Goal: Transaction & Acquisition: Purchase product/service

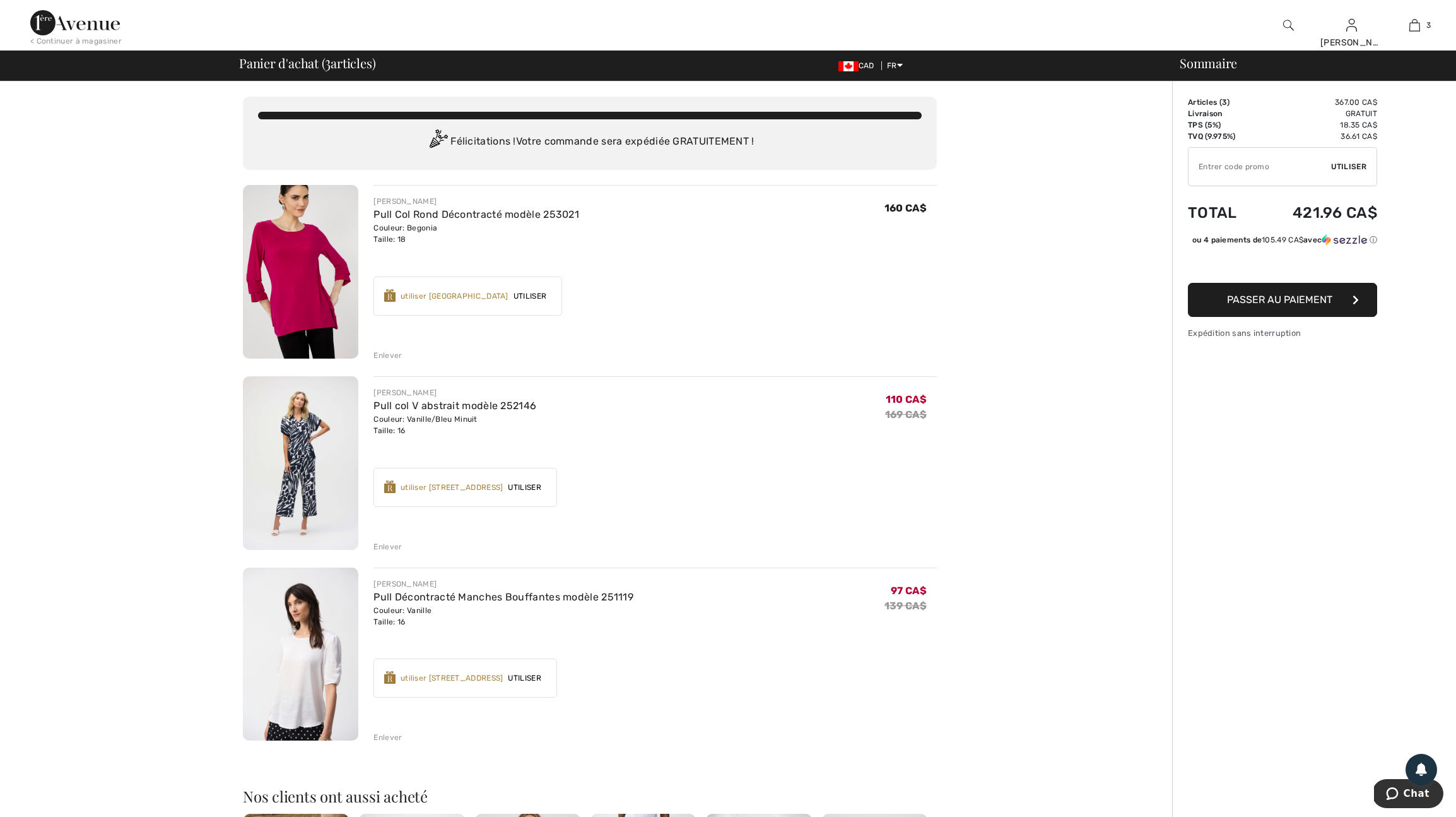
click at [388, 361] on div "Enlever" at bounding box center [387, 355] width 29 height 11
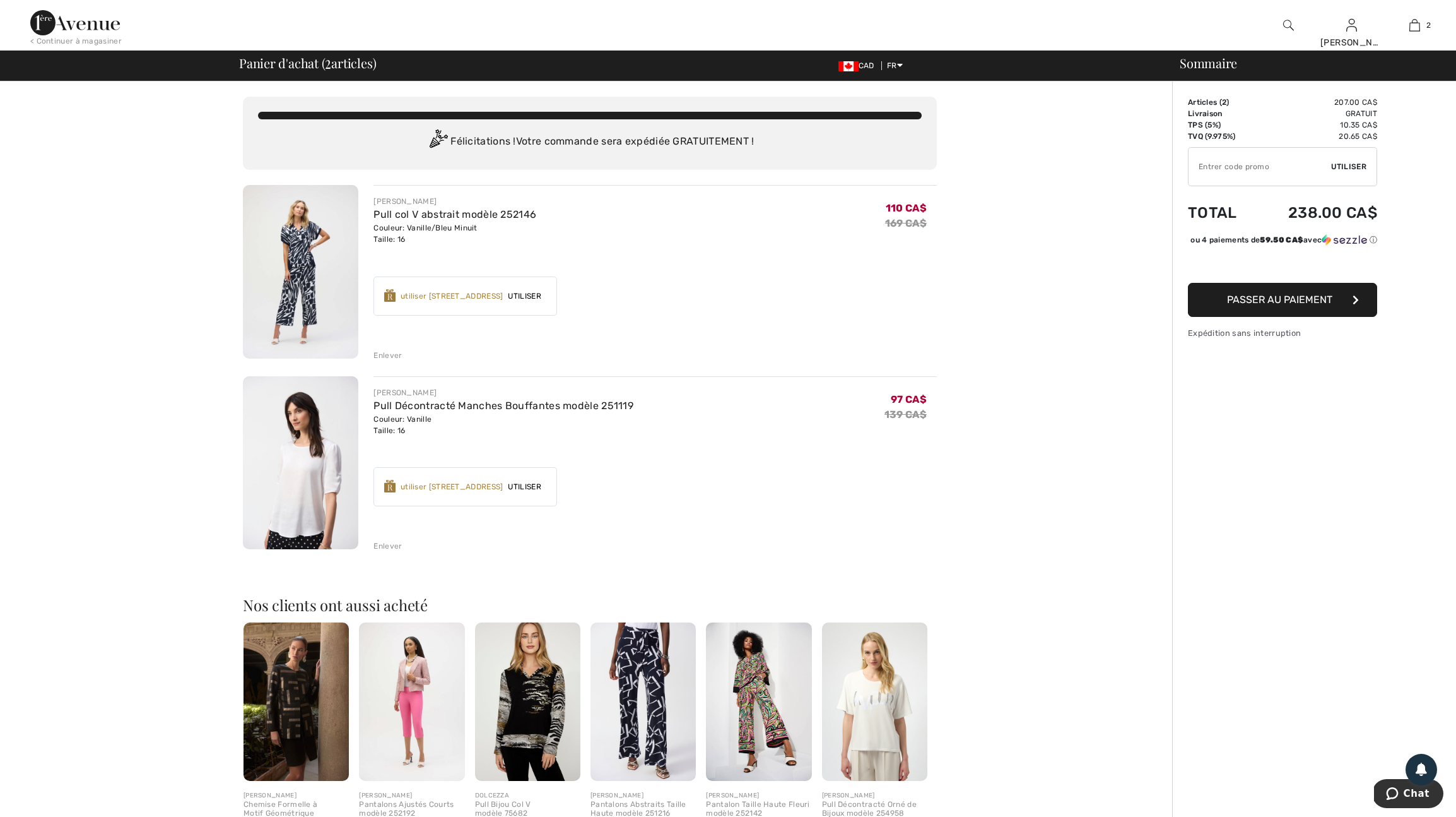
click at [397, 552] on div "Enlever" at bounding box center [387, 546] width 29 height 11
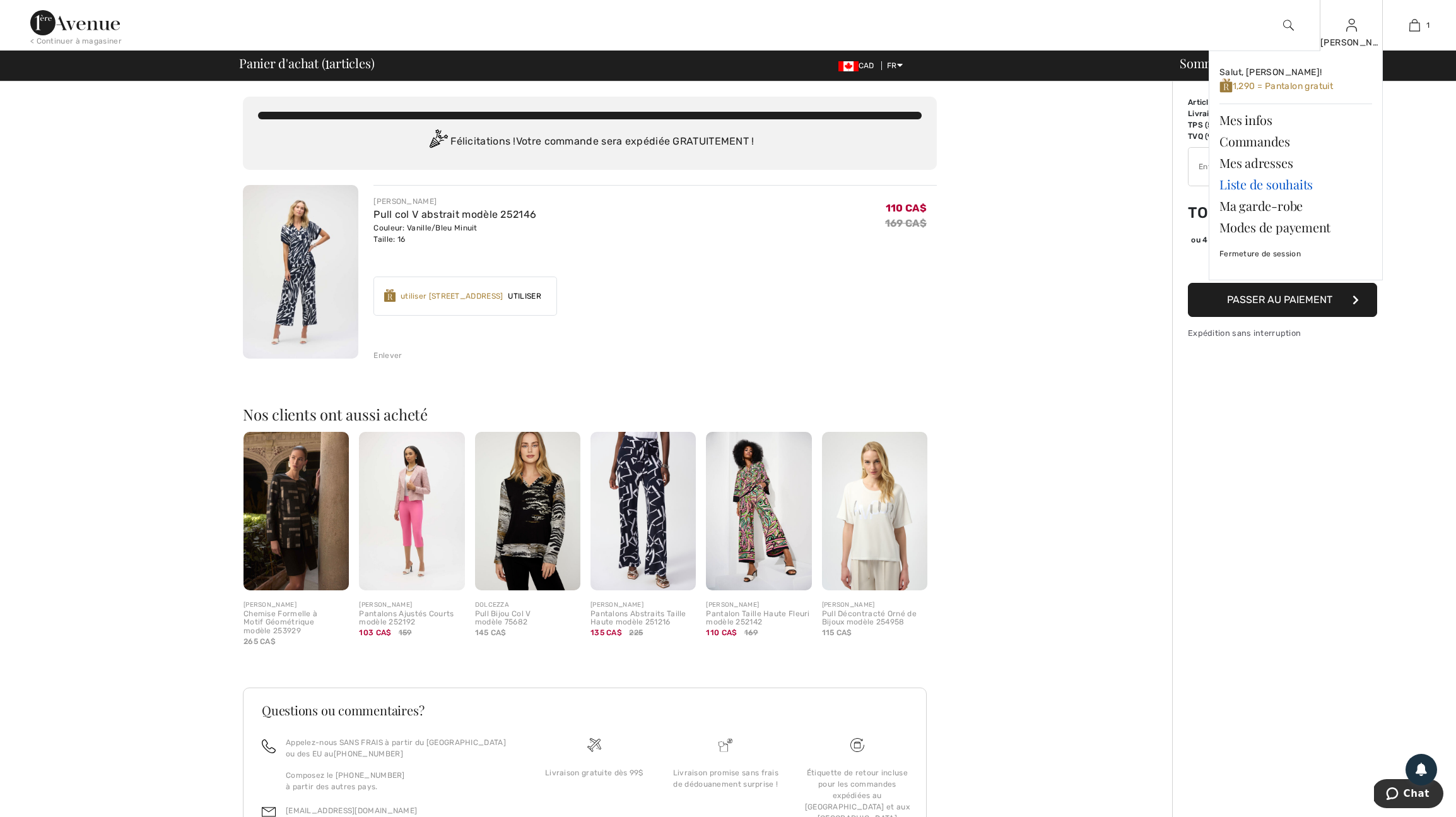
click at [1278, 188] on link "Liste de souhaits" at bounding box center [1296, 184] width 153 height 22
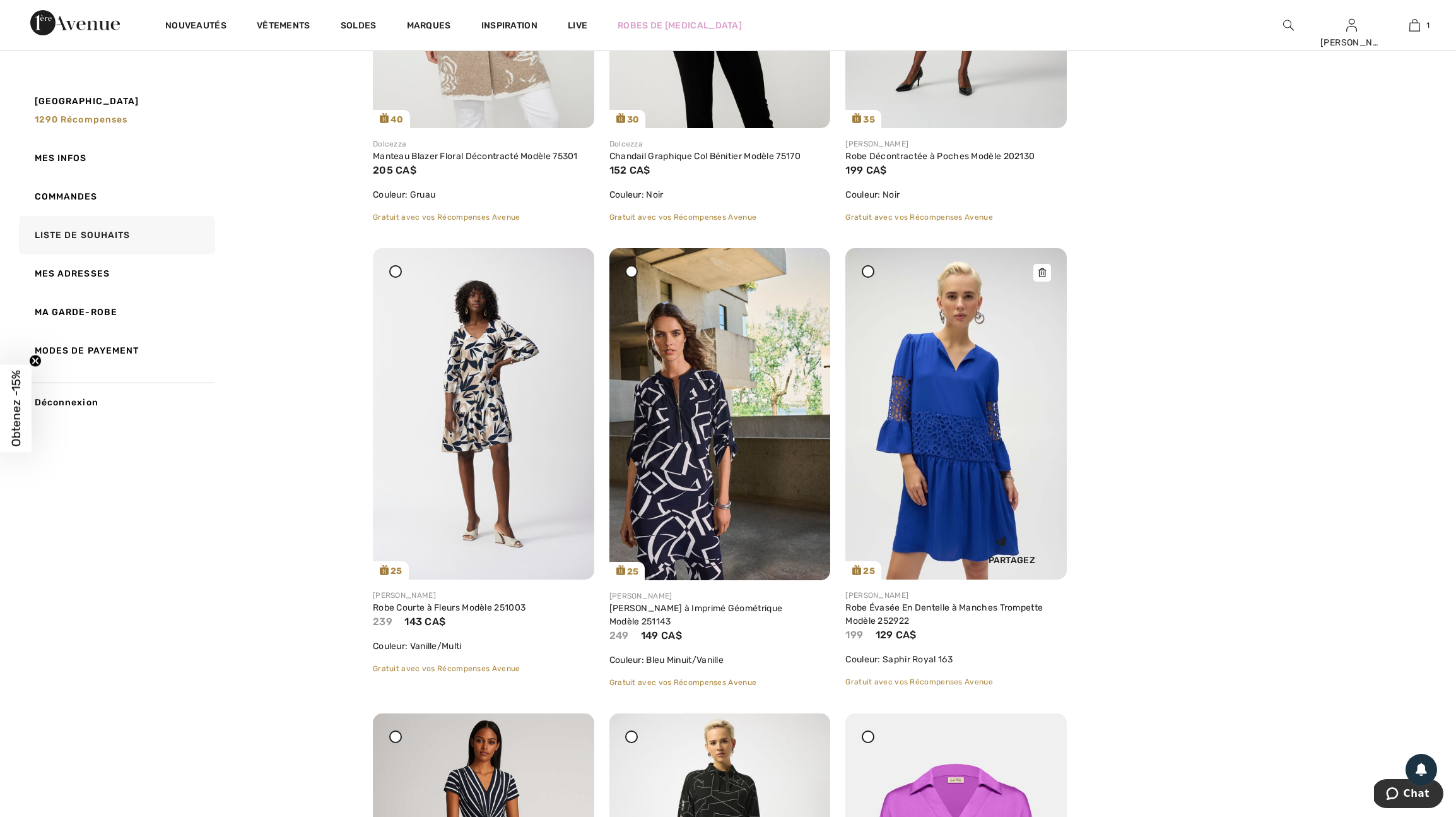
scroll to position [252, 0]
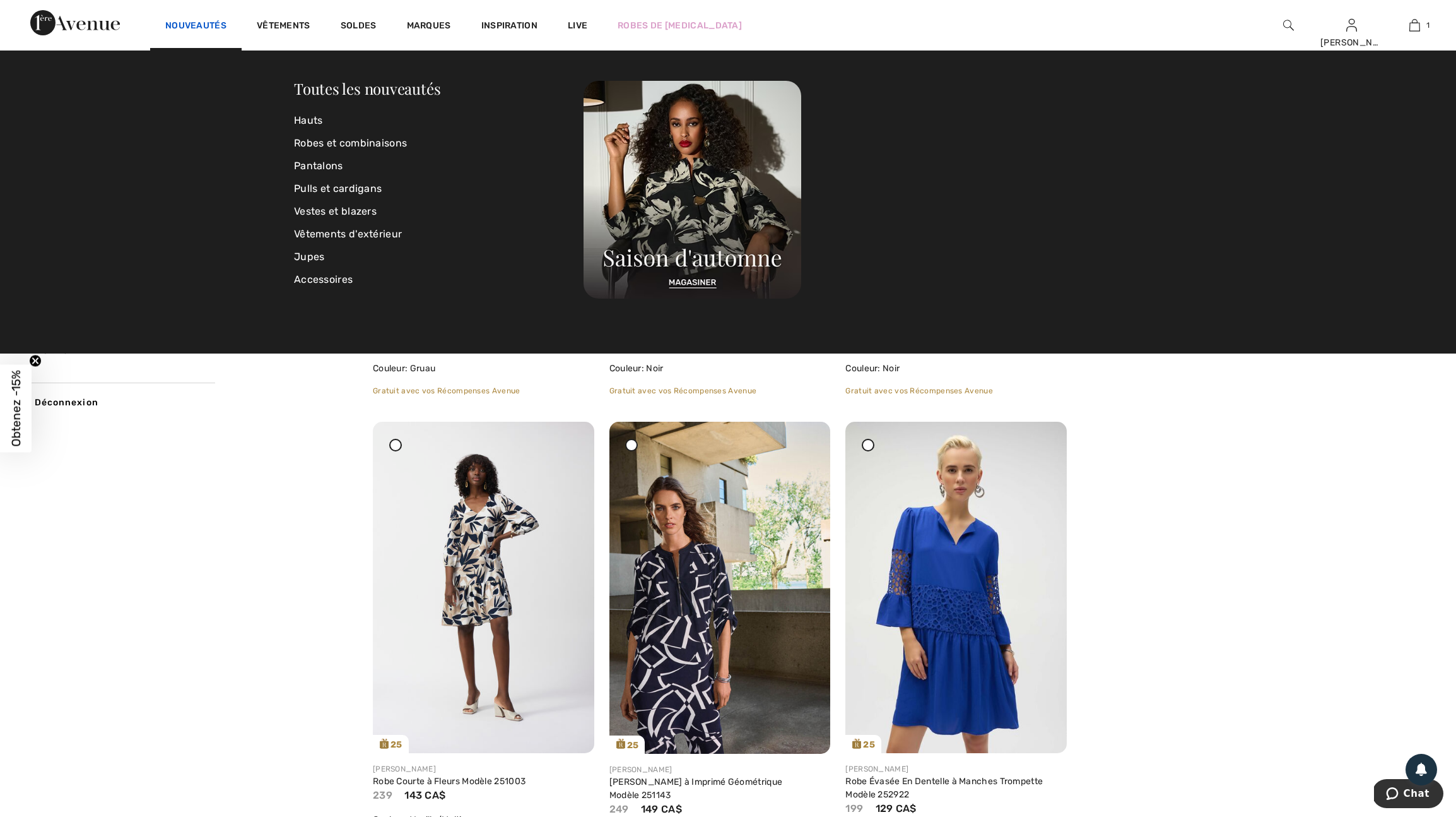
click at [211, 26] on link "Nouveautés" at bounding box center [195, 26] width 61 height 13
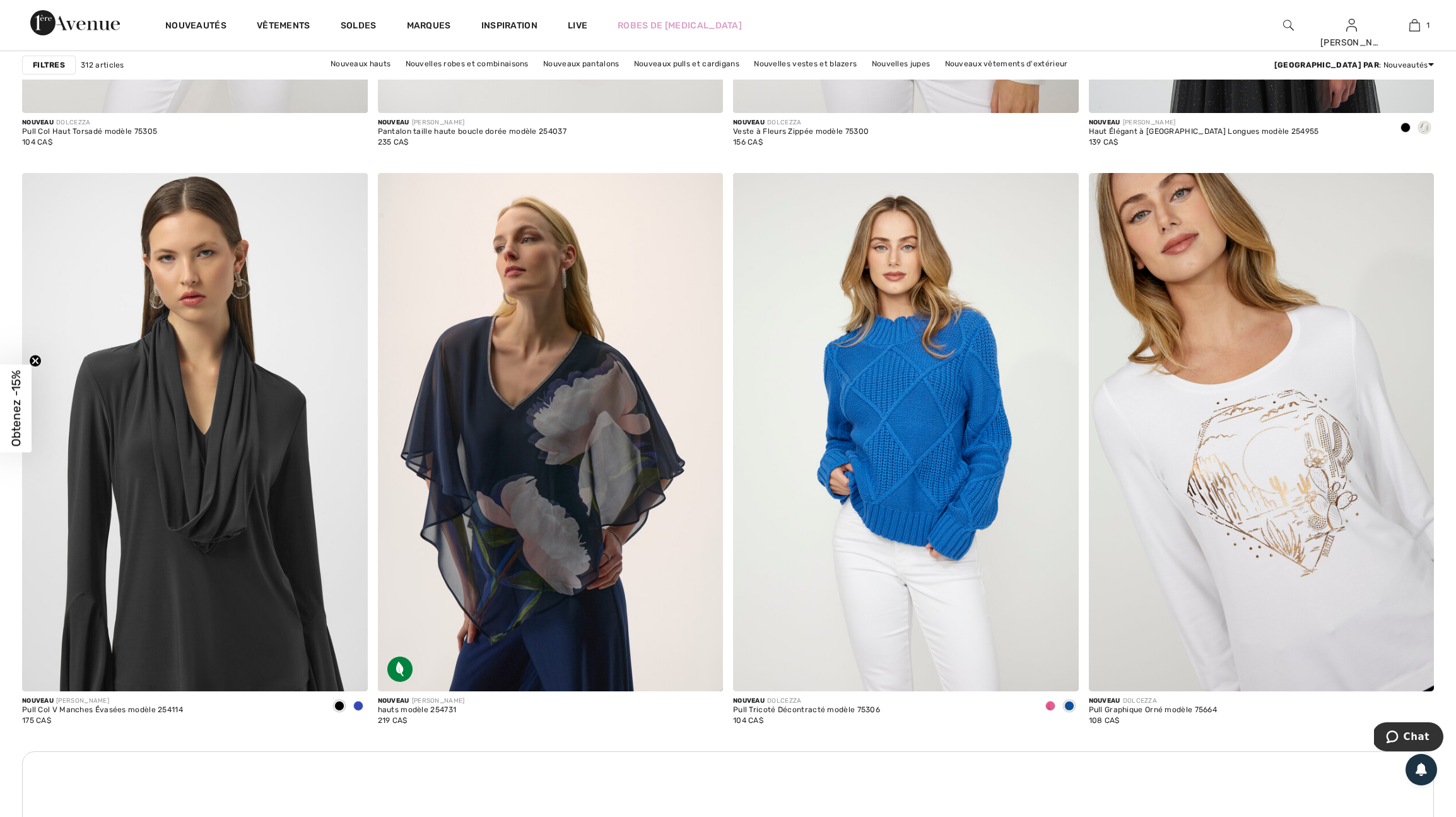
scroll to position [1859, 0]
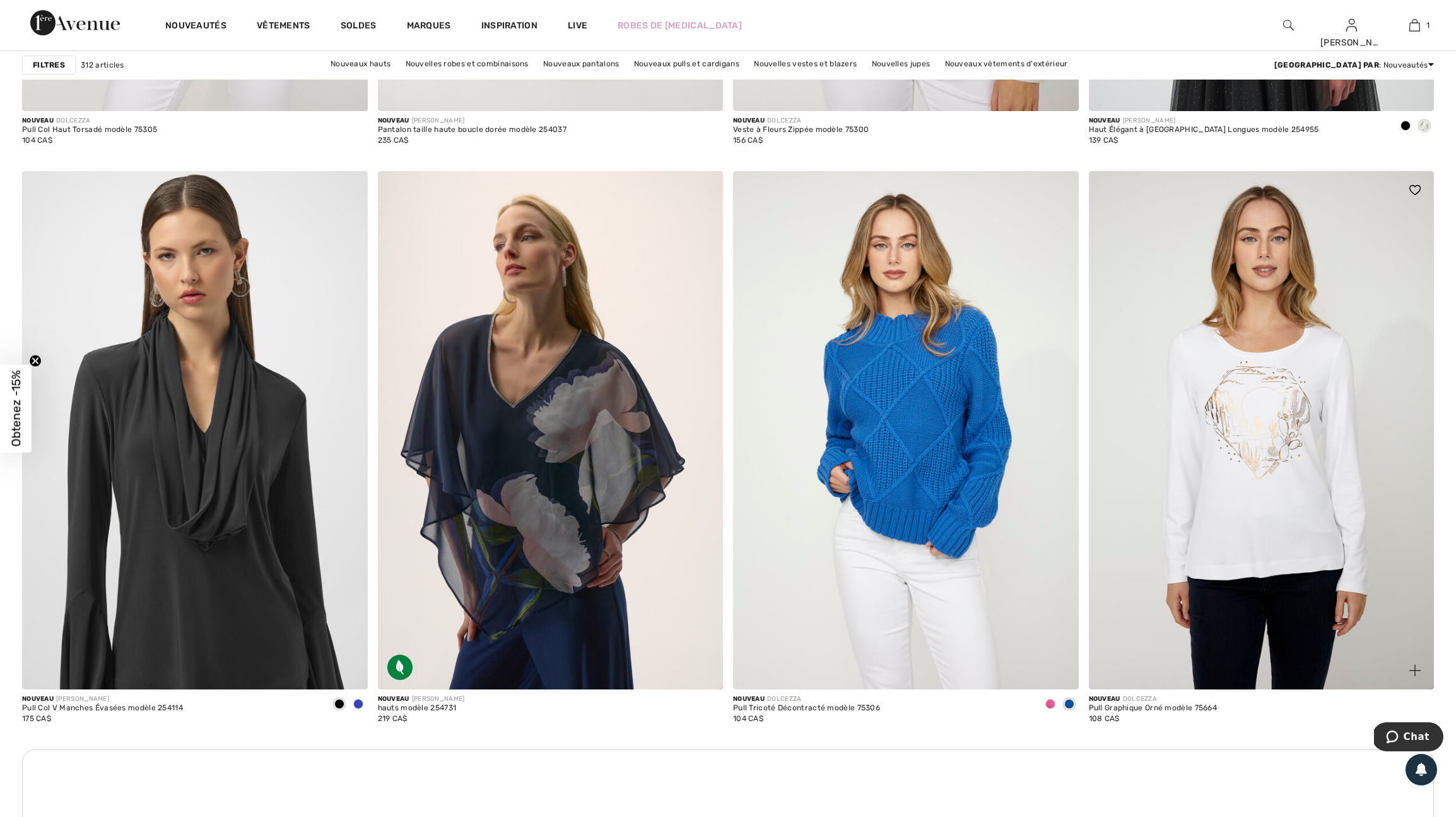
click at [1415, 676] on img at bounding box center [1414, 670] width 11 height 11
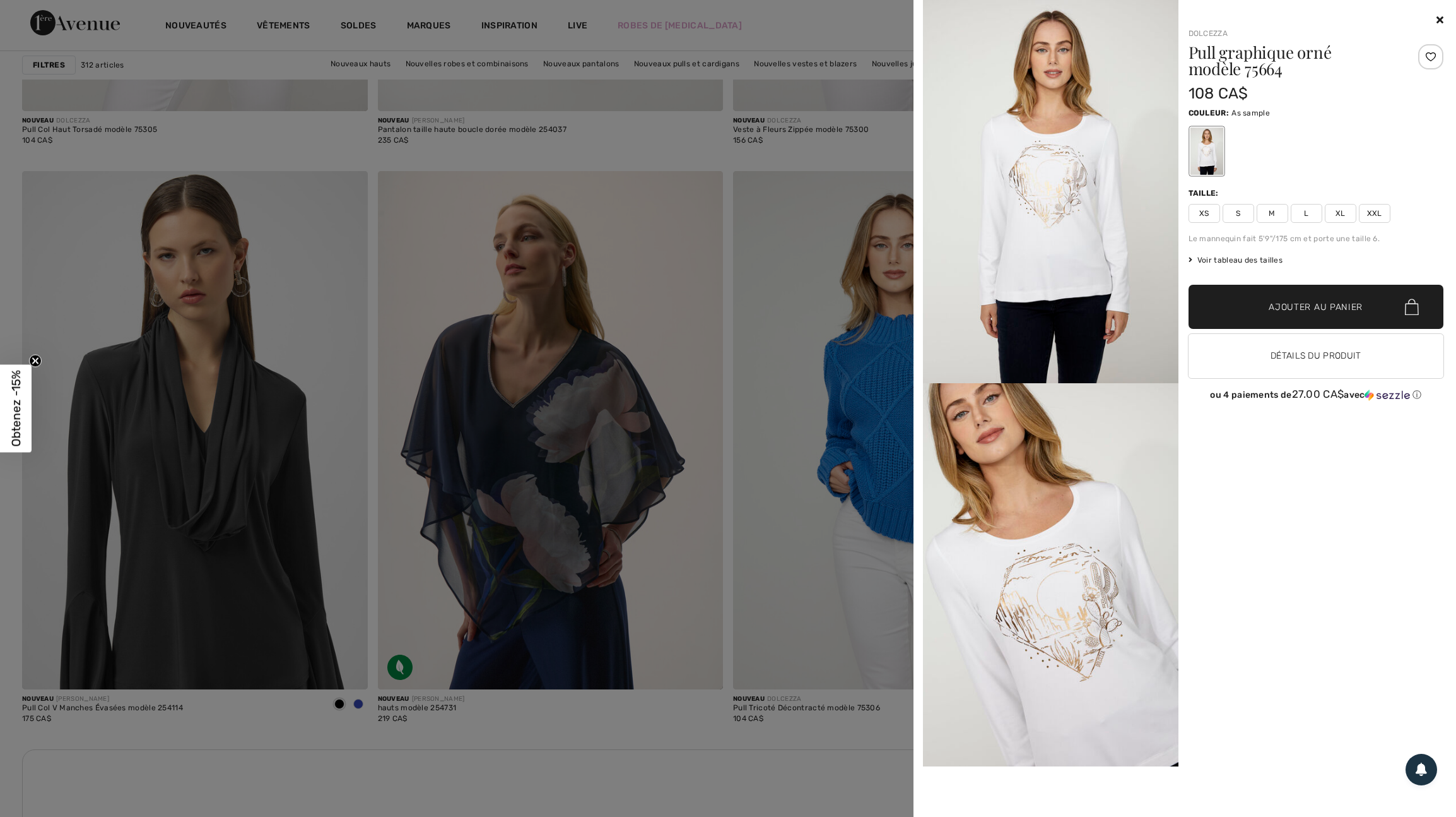
click at [1335, 218] on span "XL" at bounding box center [1340, 214] width 31 height 19
click at [1324, 314] on span "Ajouter au panier" at bounding box center [1315, 307] width 94 height 13
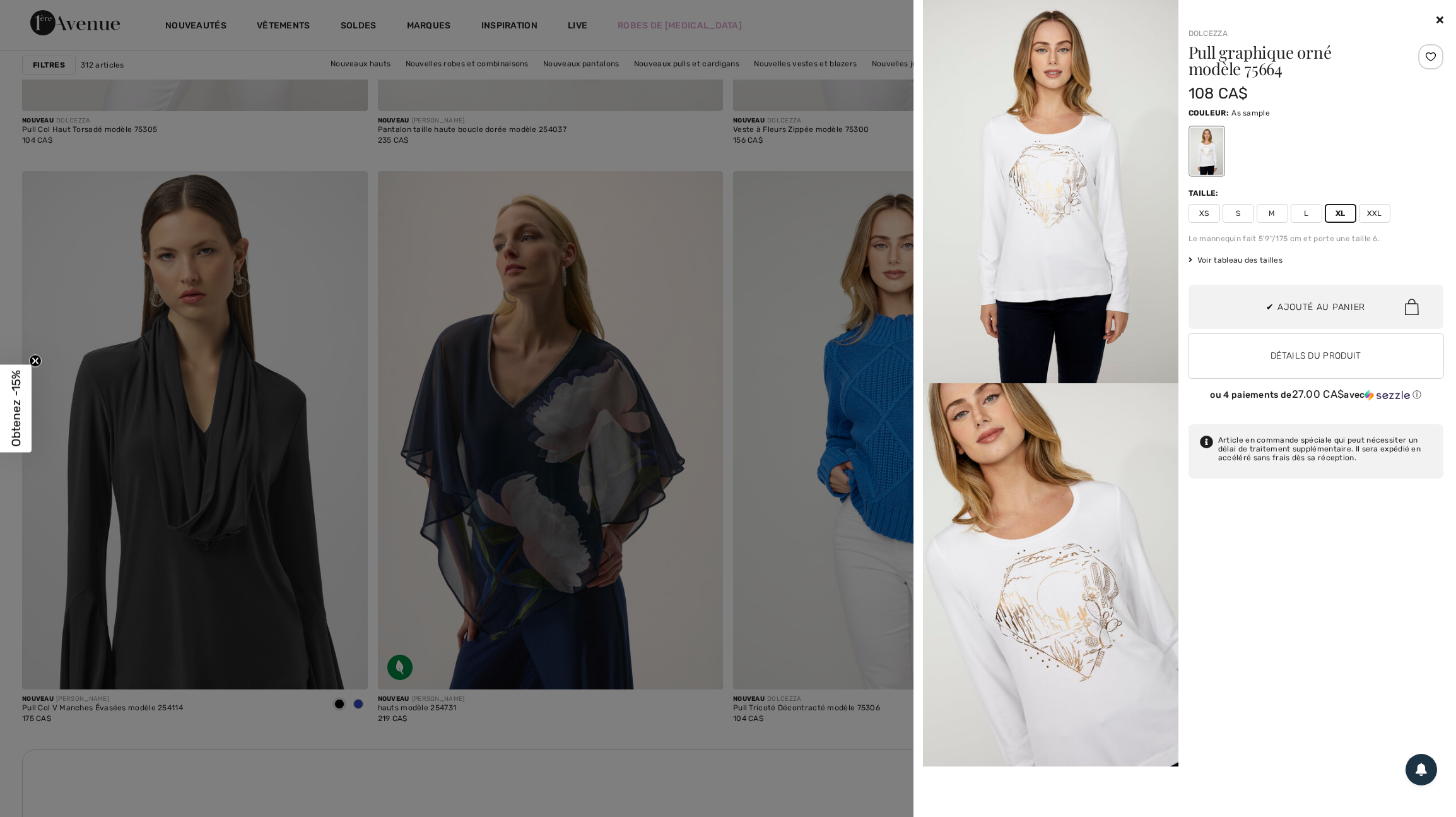
scroll to position [0, 0]
click at [797, 302] on div at bounding box center [728, 408] width 1456 height 817
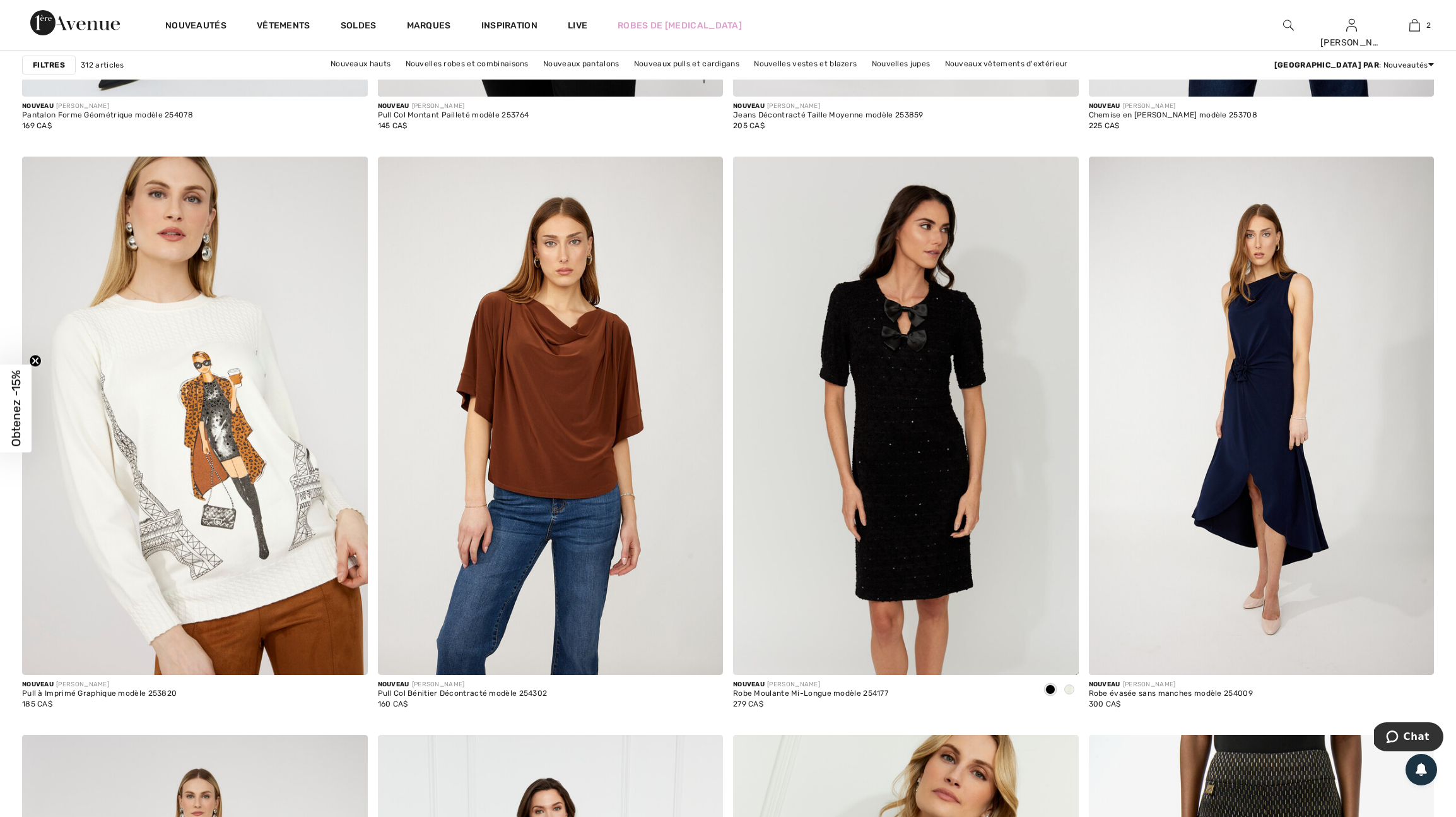
scroll to position [7741, 0]
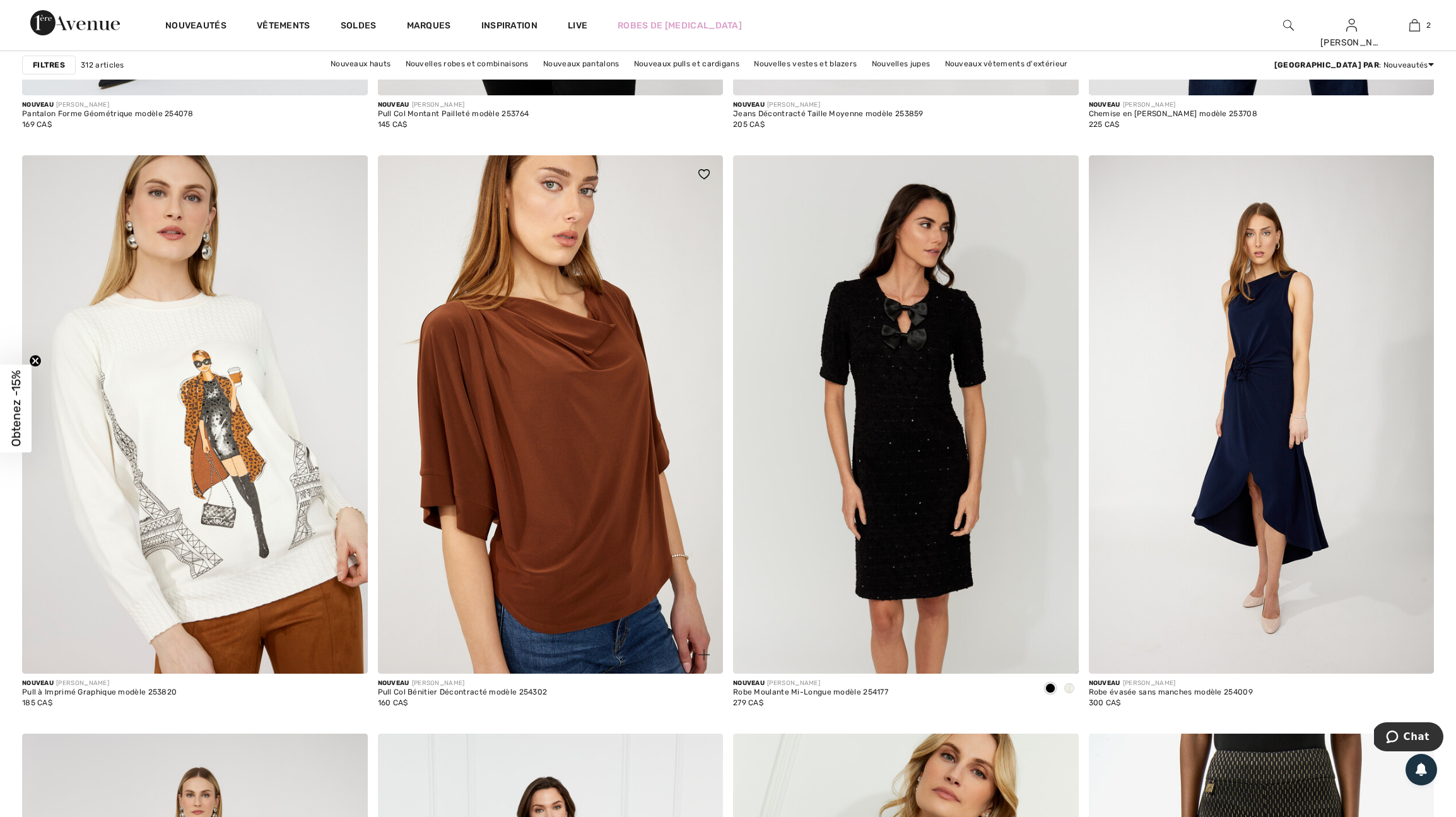
click at [703, 661] on img at bounding box center [704, 654] width 11 height 11
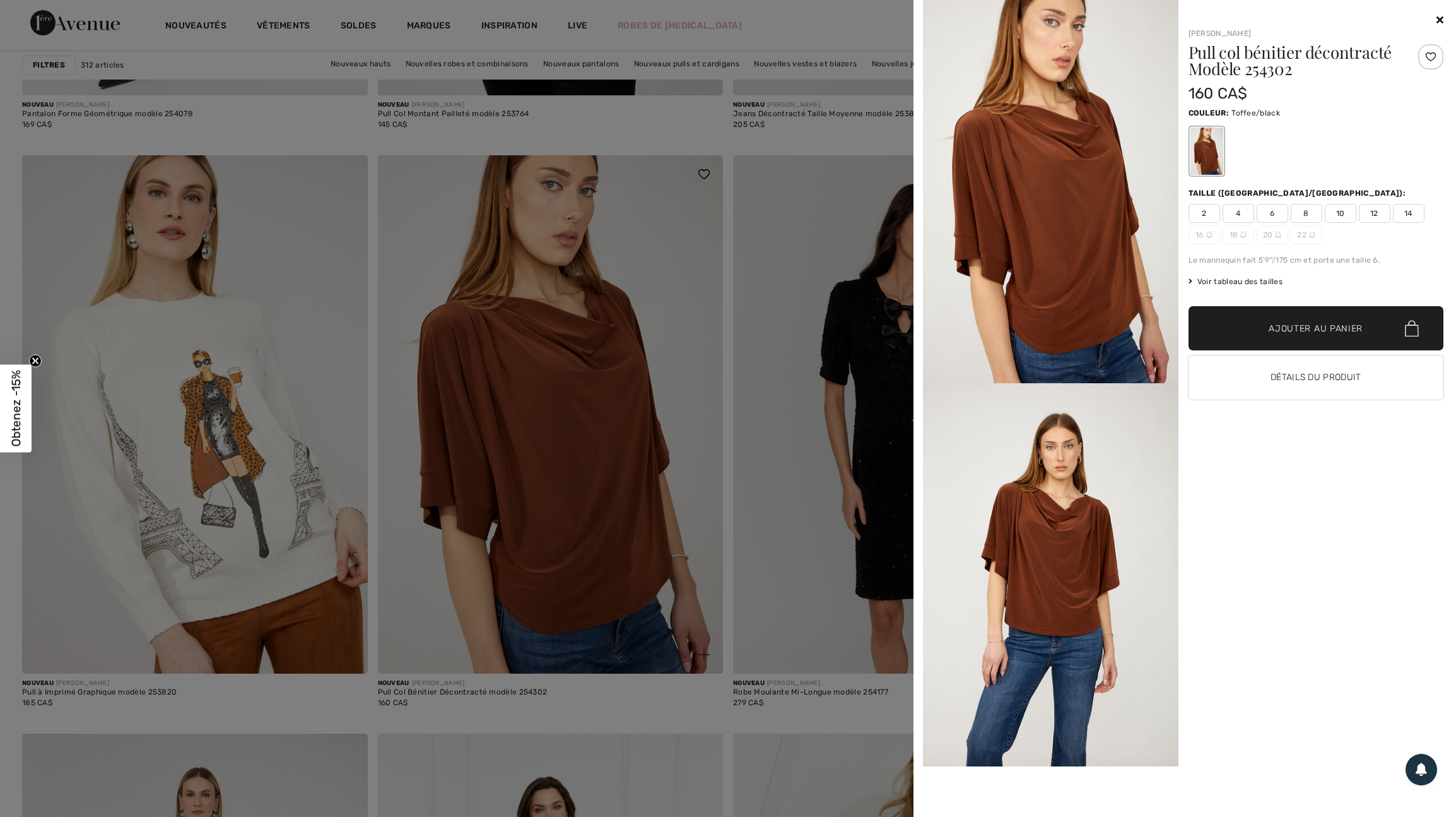
click at [703, 700] on div at bounding box center [728, 408] width 1456 height 817
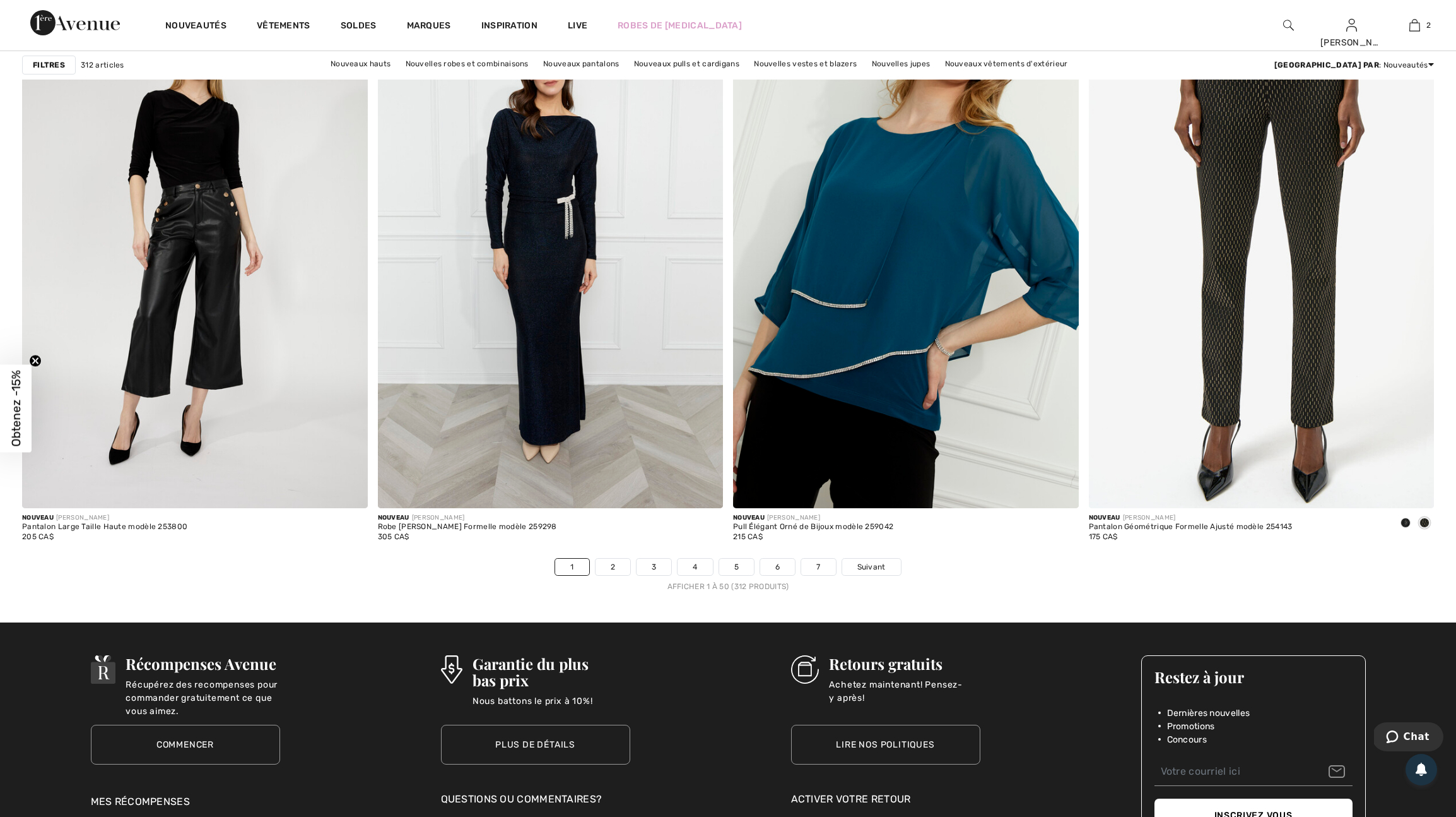
scroll to position [8509, 0]
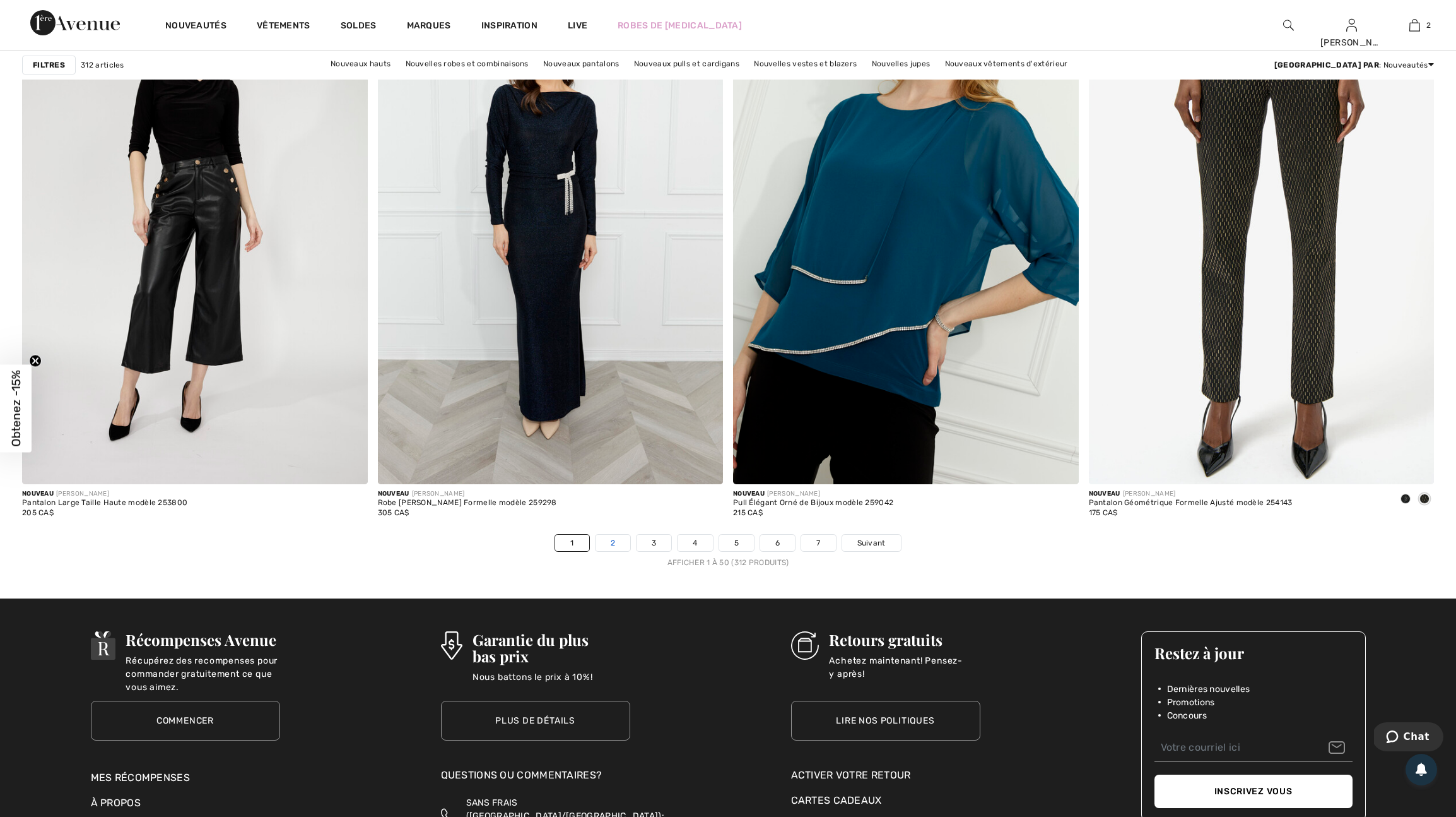
click at [596, 551] on link "2" at bounding box center [613, 542] width 35 height 17
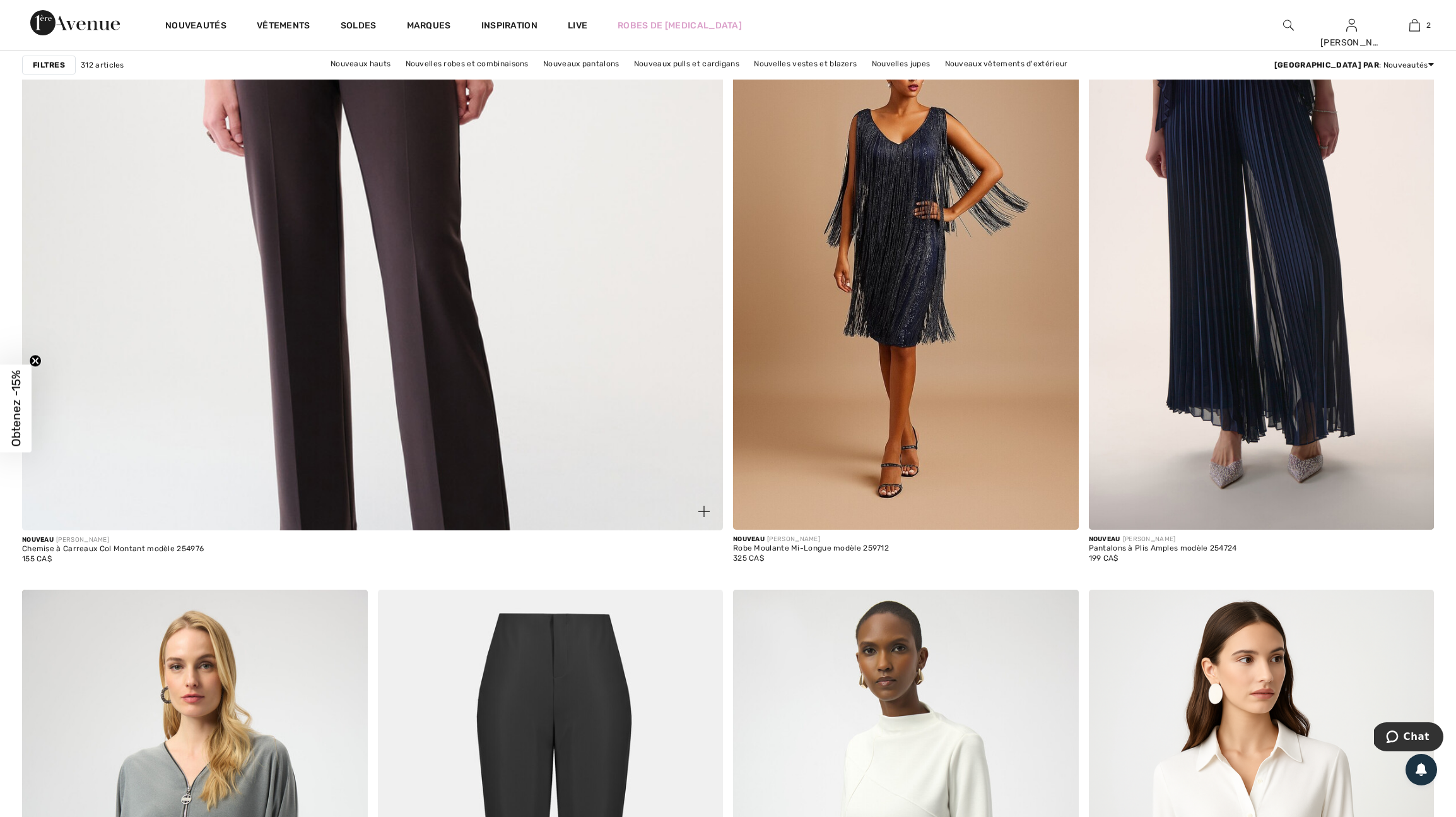
scroll to position [5329, 0]
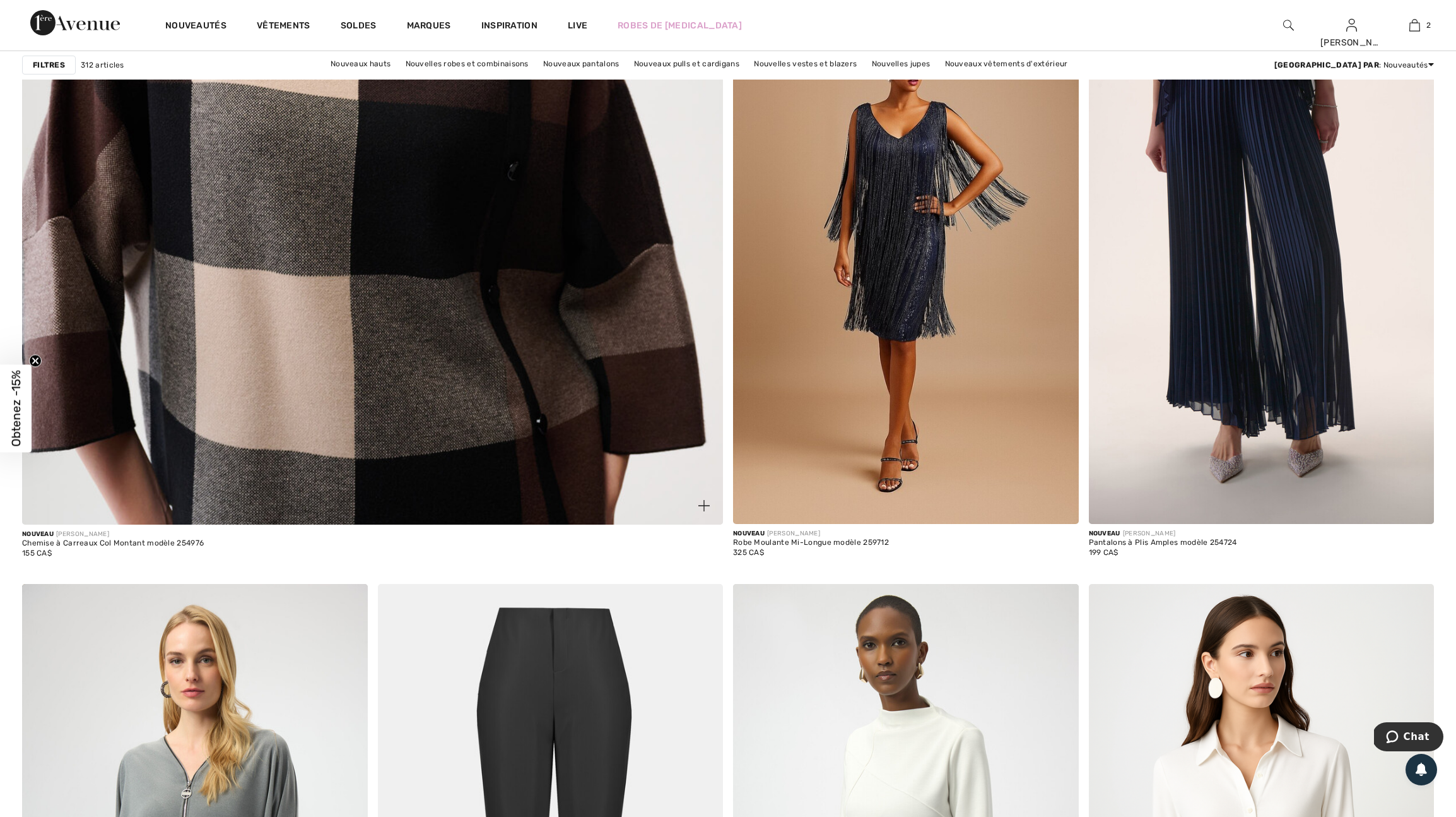
click at [704, 511] on img at bounding box center [704, 505] width 11 height 11
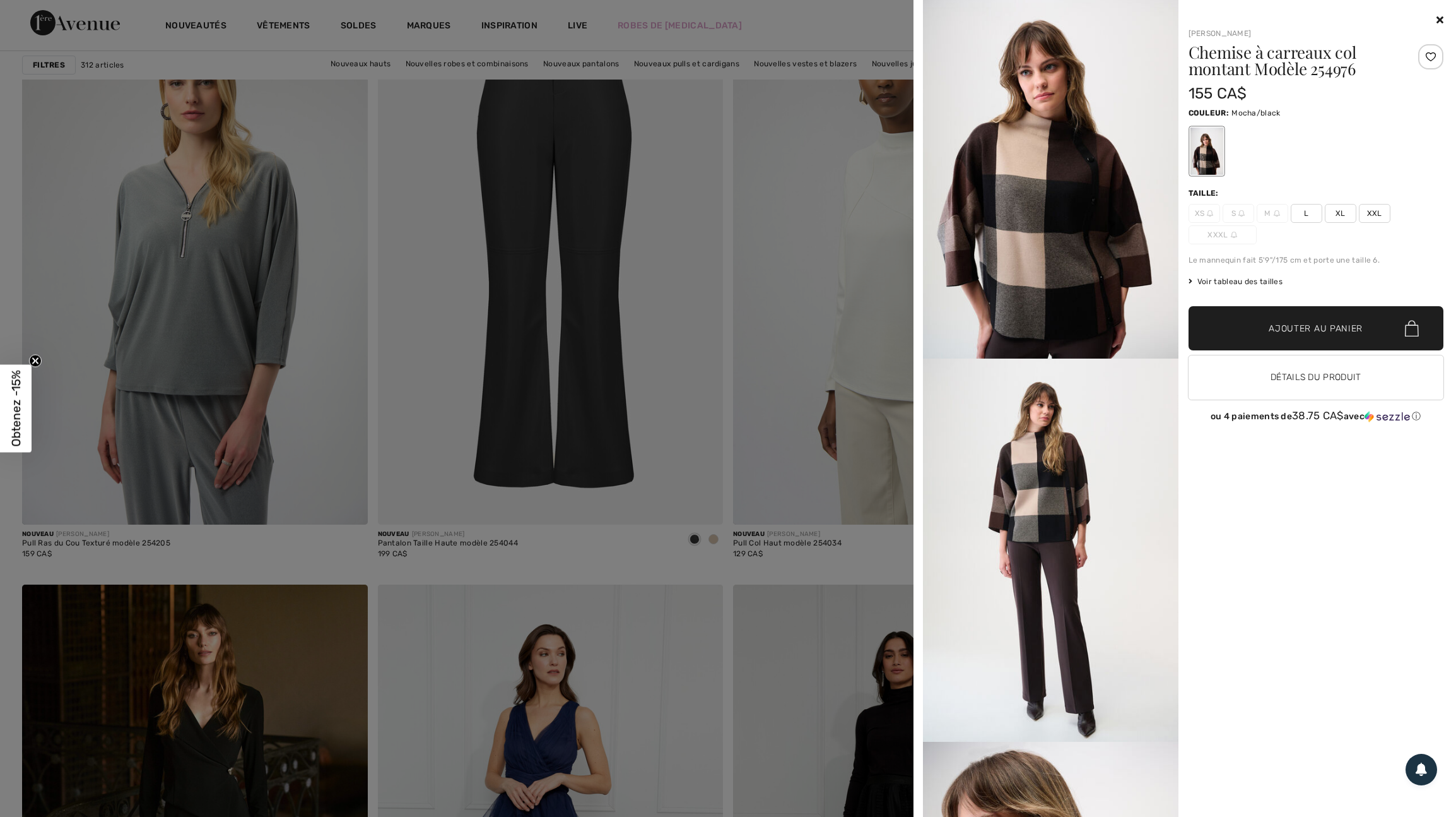
scroll to position [0, 0]
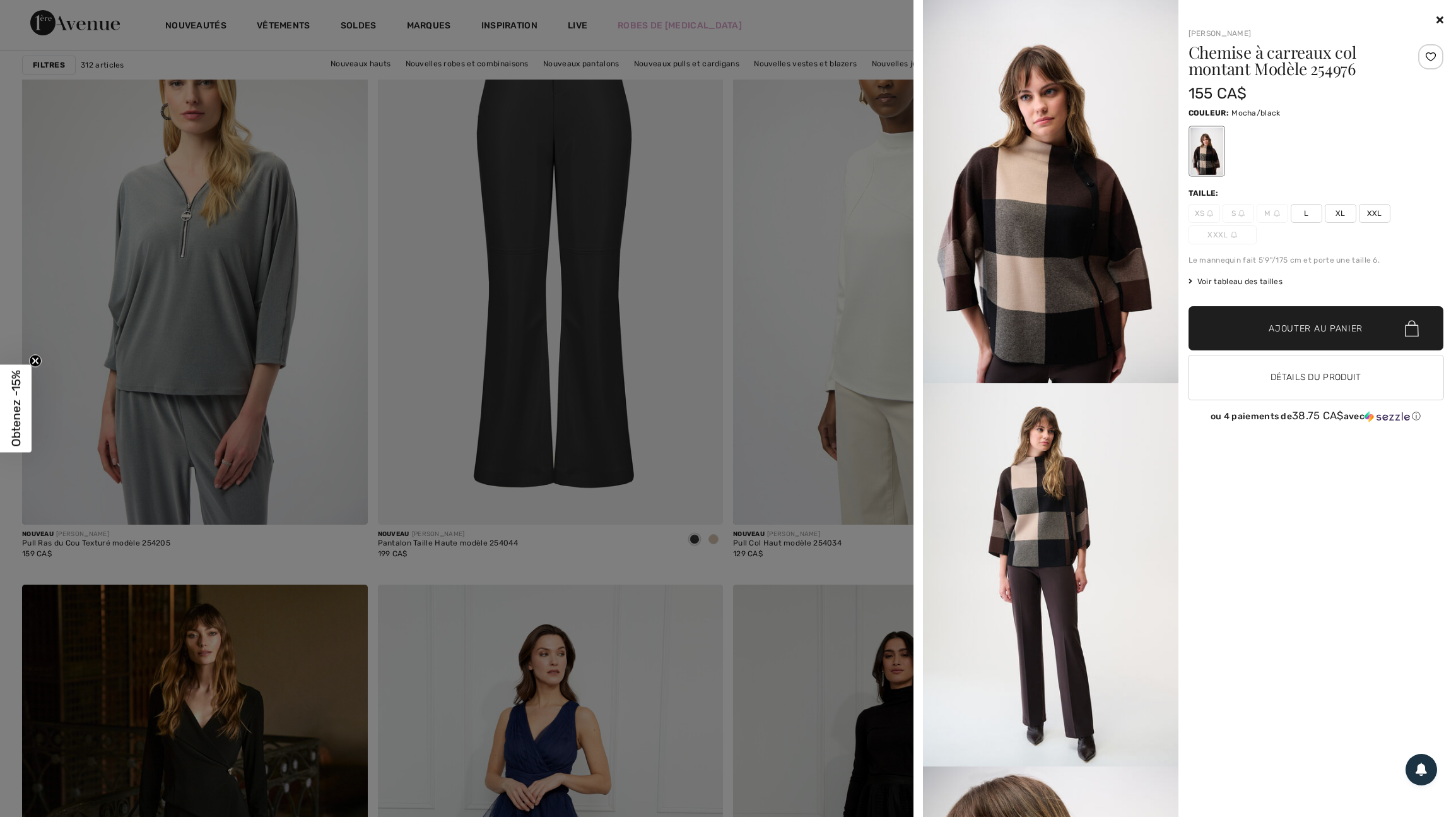
click at [389, 181] on div at bounding box center [728, 408] width 1456 height 817
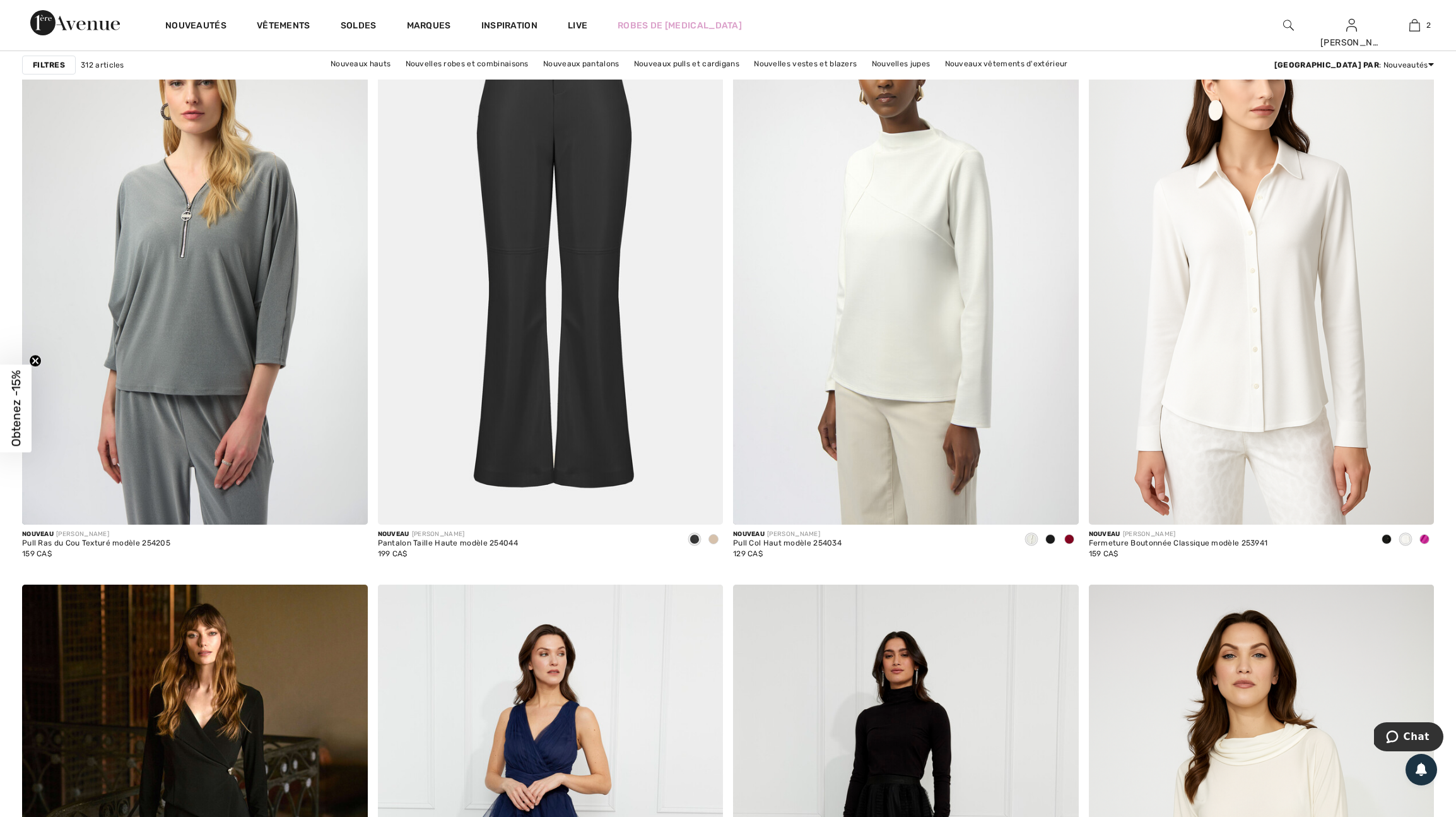
click at [1284, 23] on img at bounding box center [1288, 24] width 10 height 15
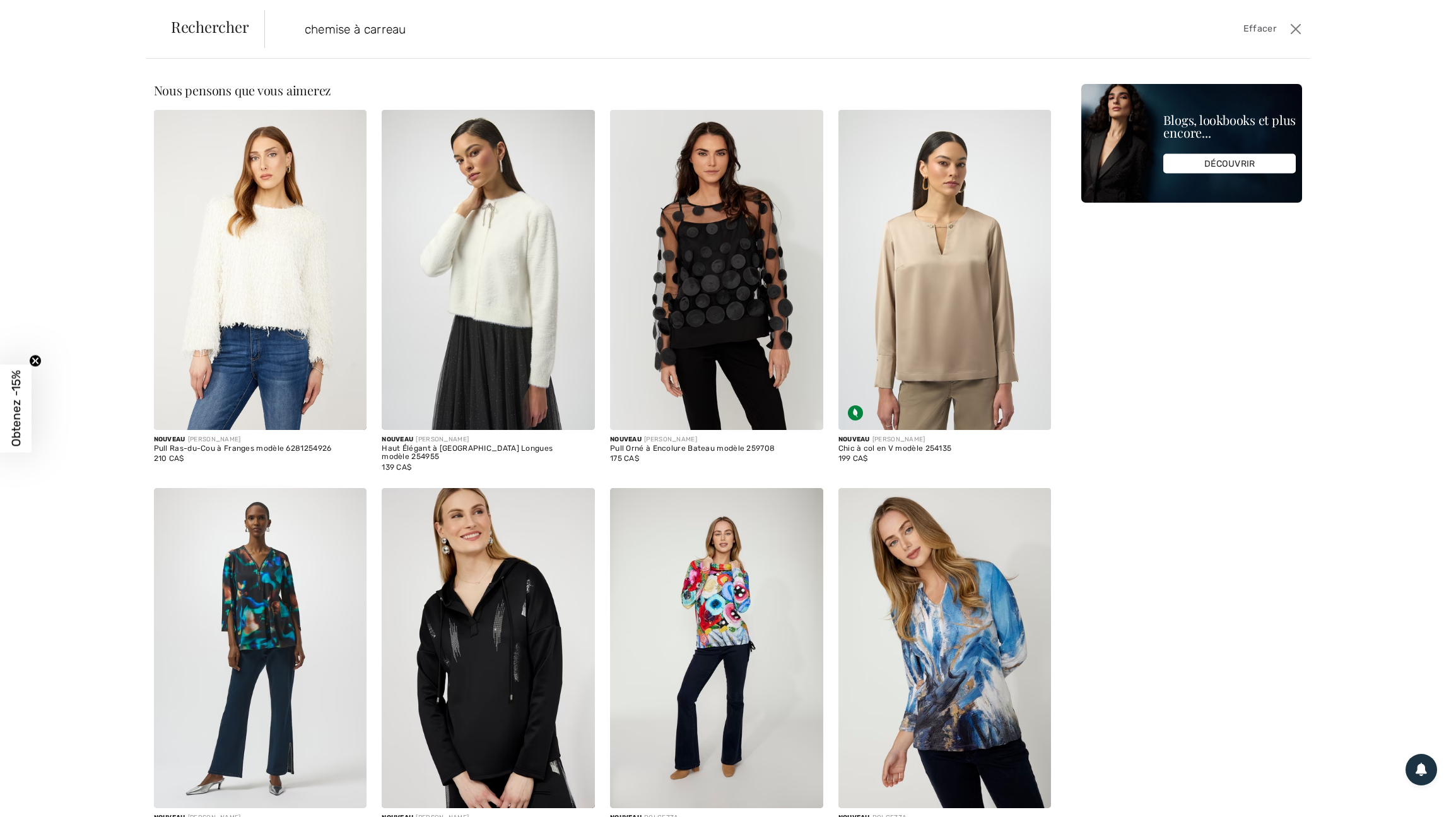
type input "chemise à carreau"
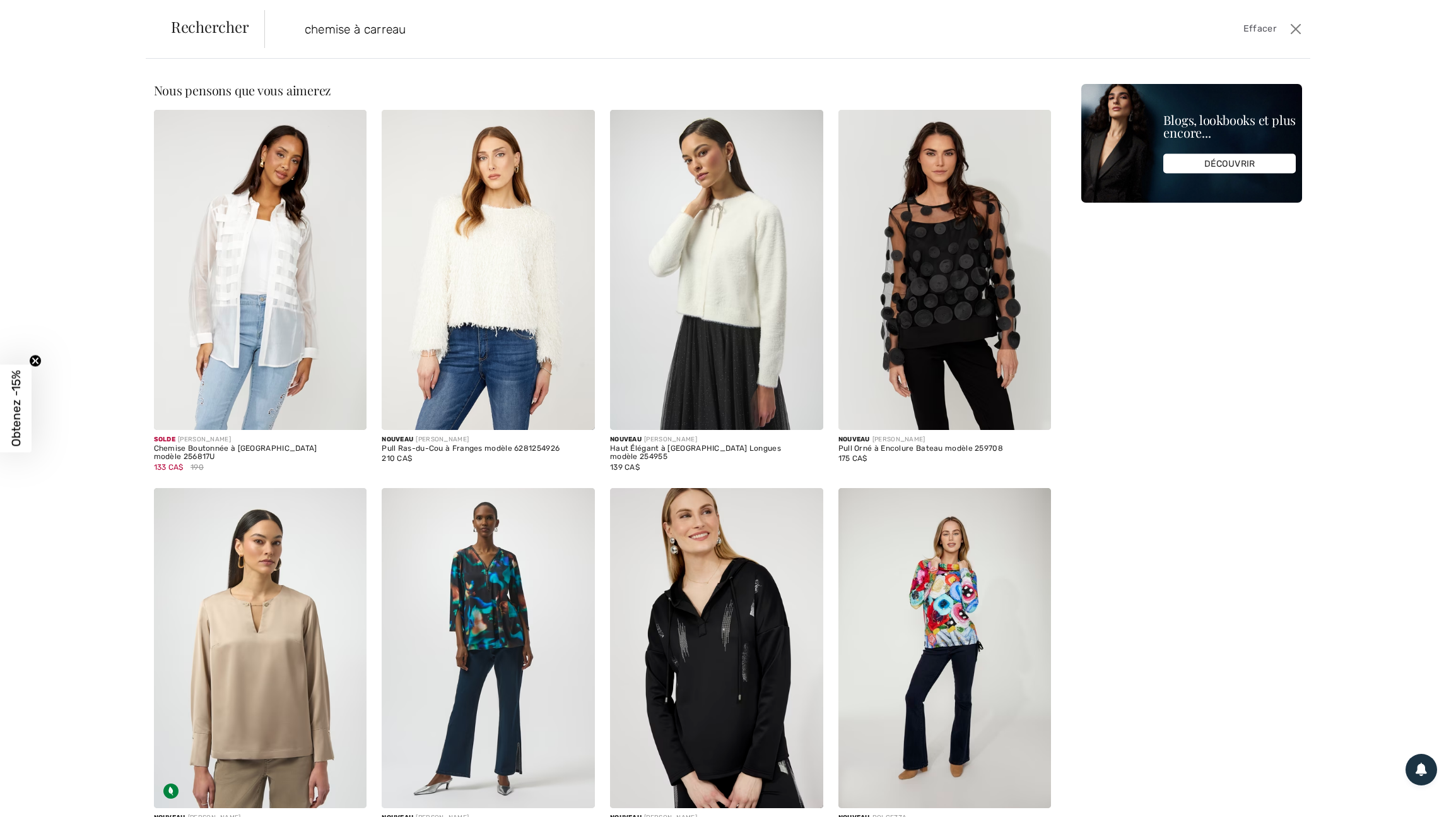
scroll to position [90, 0]
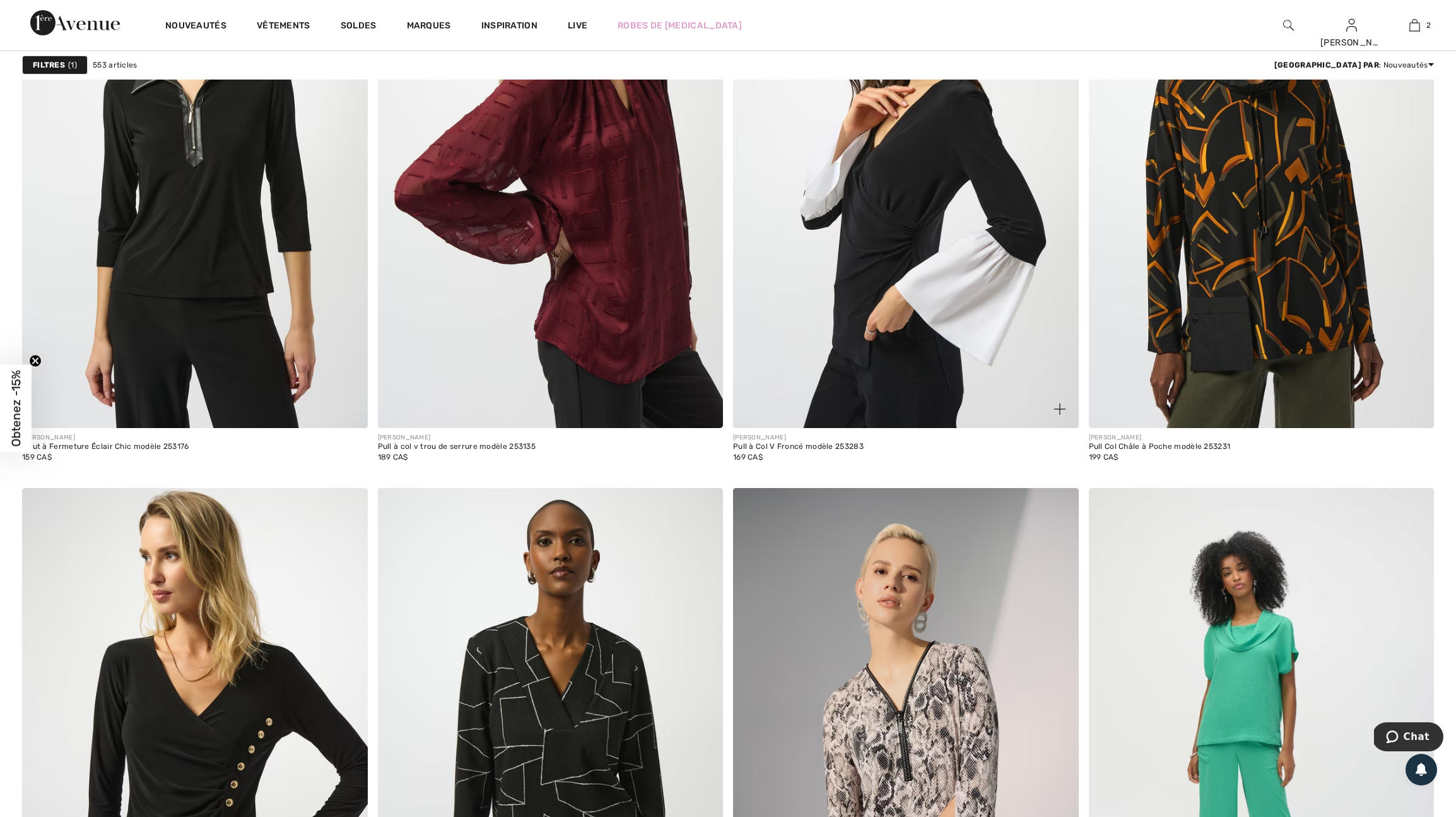
scroll to position [7931, 0]
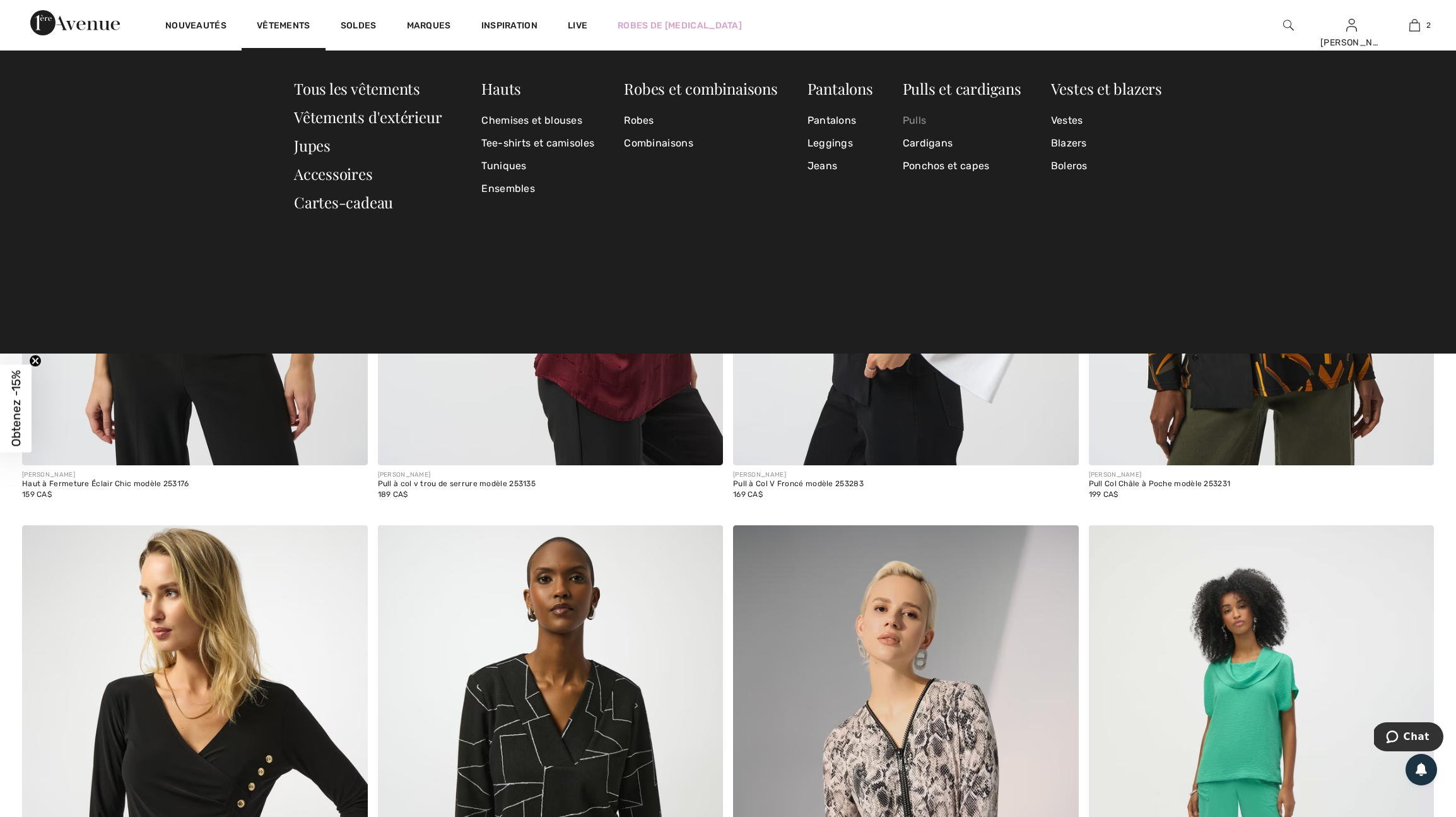
click at [923, 120] on link "Pulls" at bounding box center [962, 121] width 119 height 23
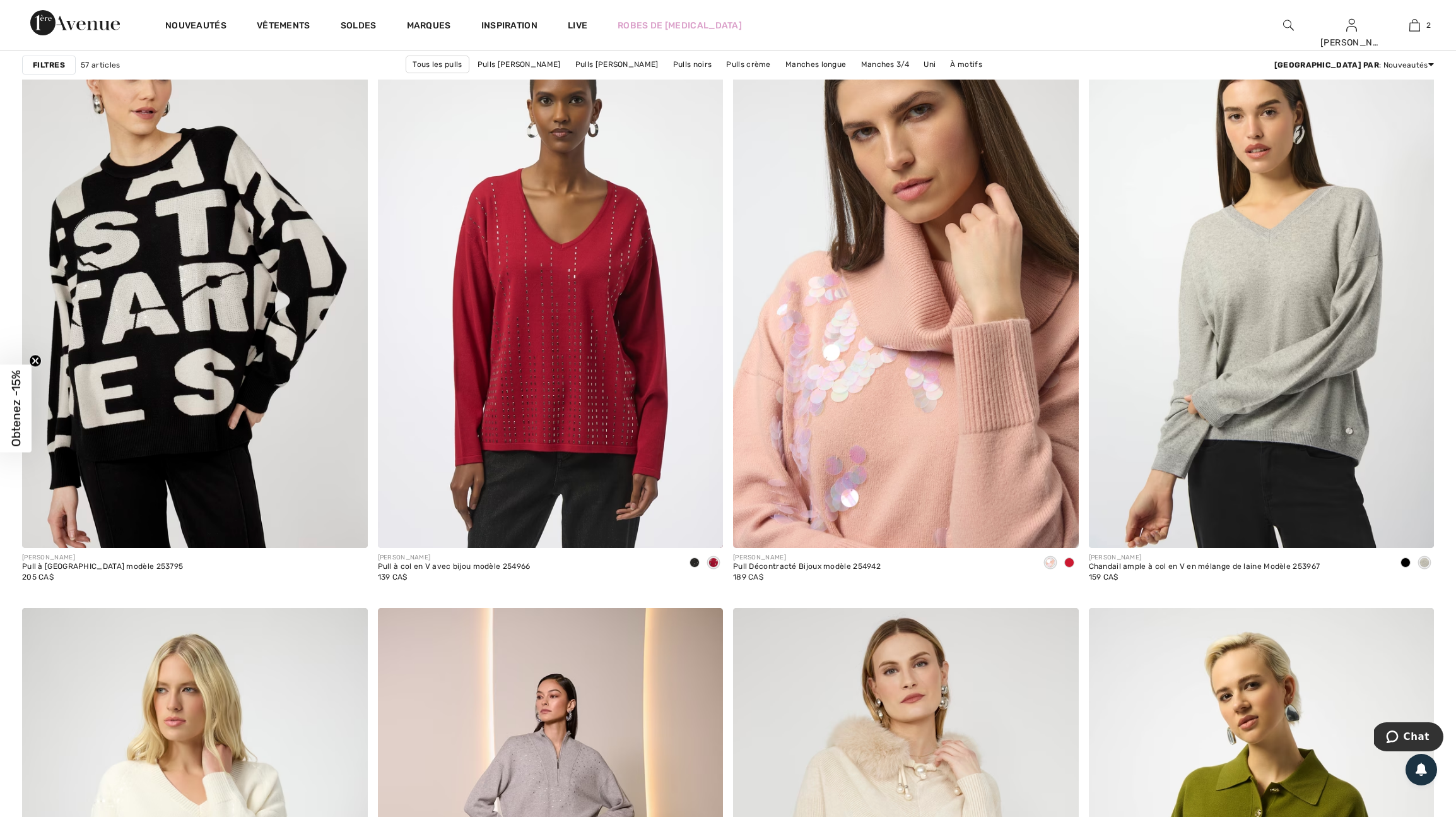
scroll to position [2773, 0]
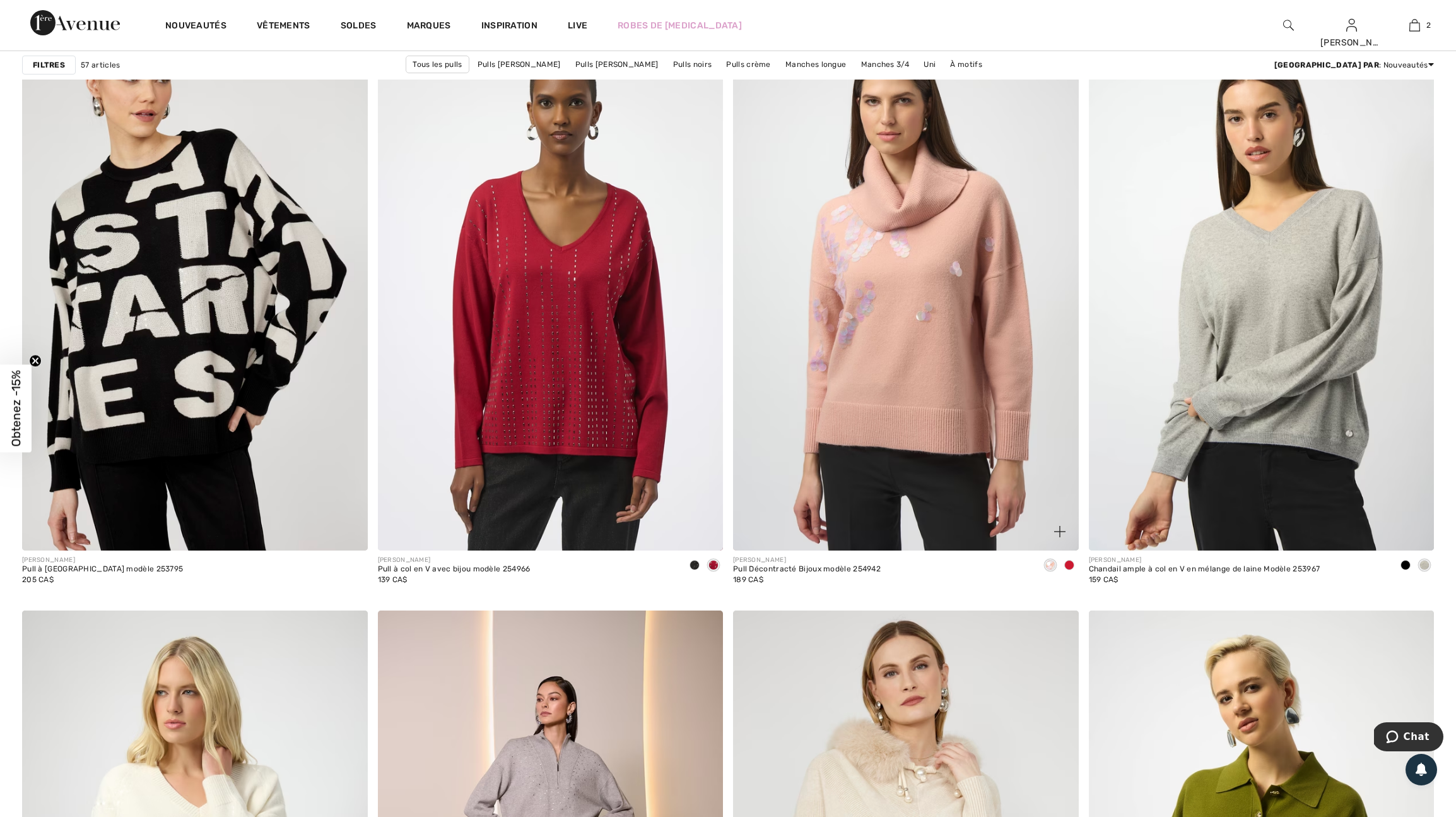
click at [1066, 570] on span at bounding box center [1069, 565] width 10 height 10
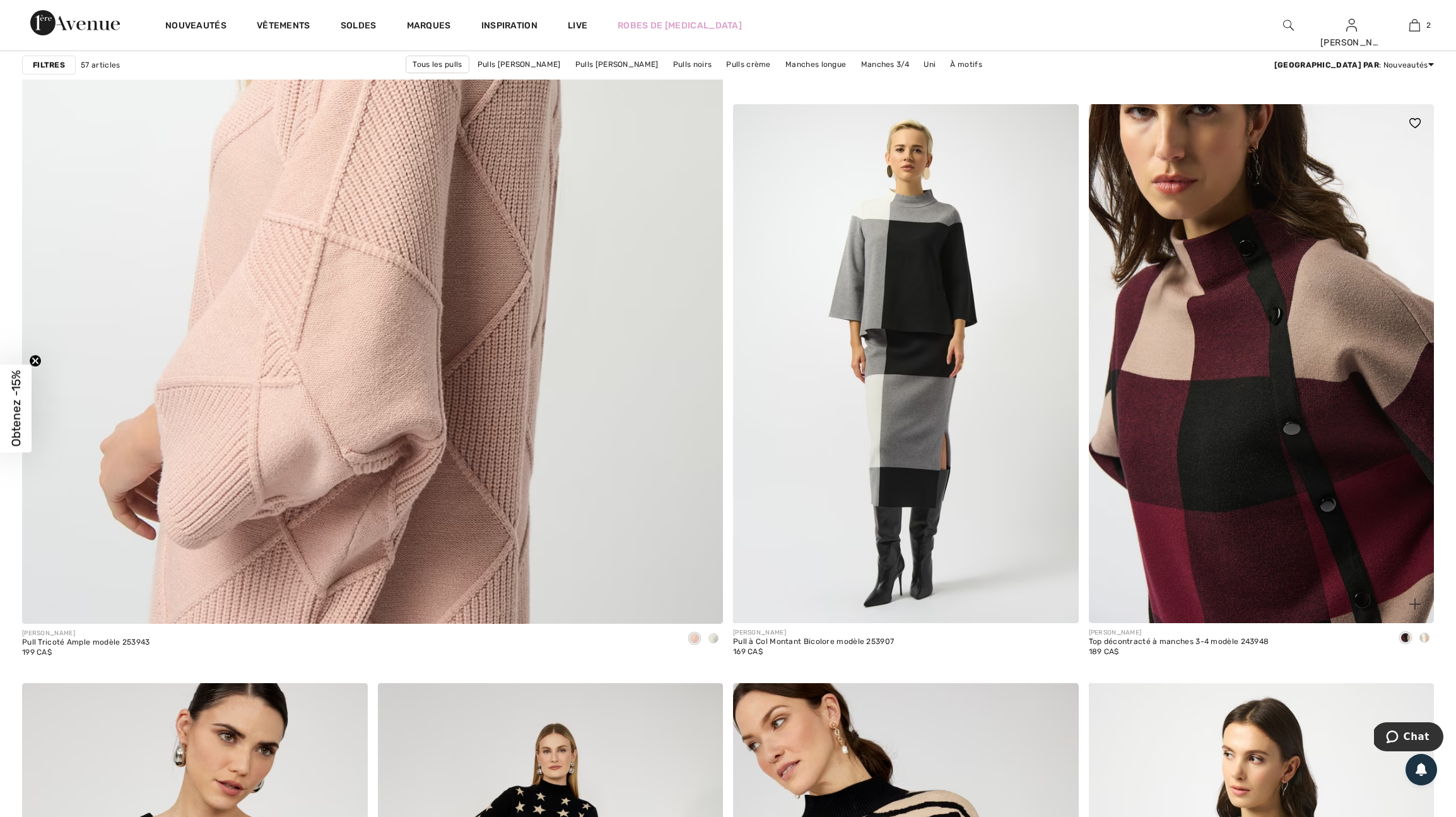
scroll to position [5206, 0]
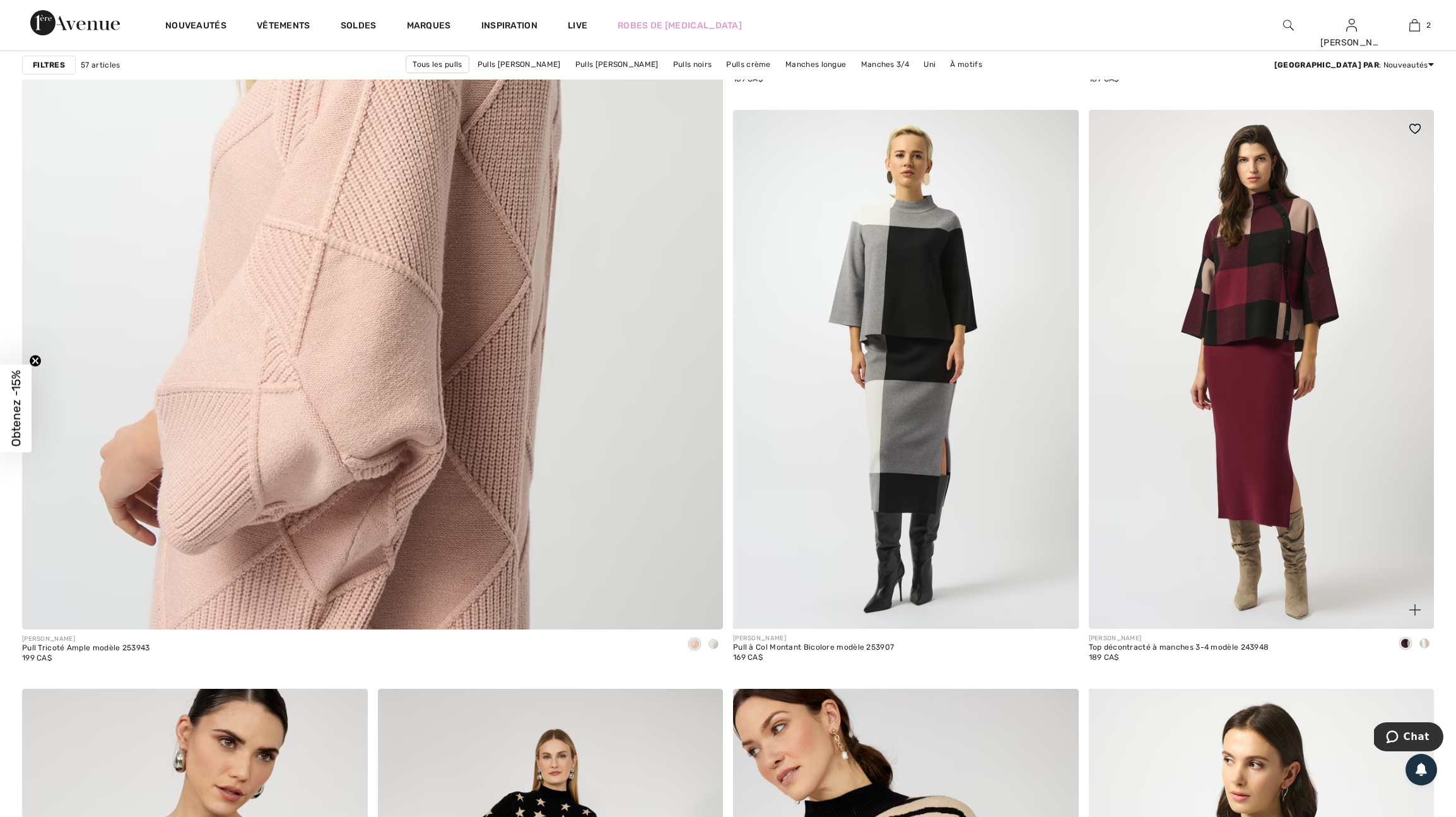
click at [1422, 654] on div at bounding box center [1425, 644] width 19 height 21
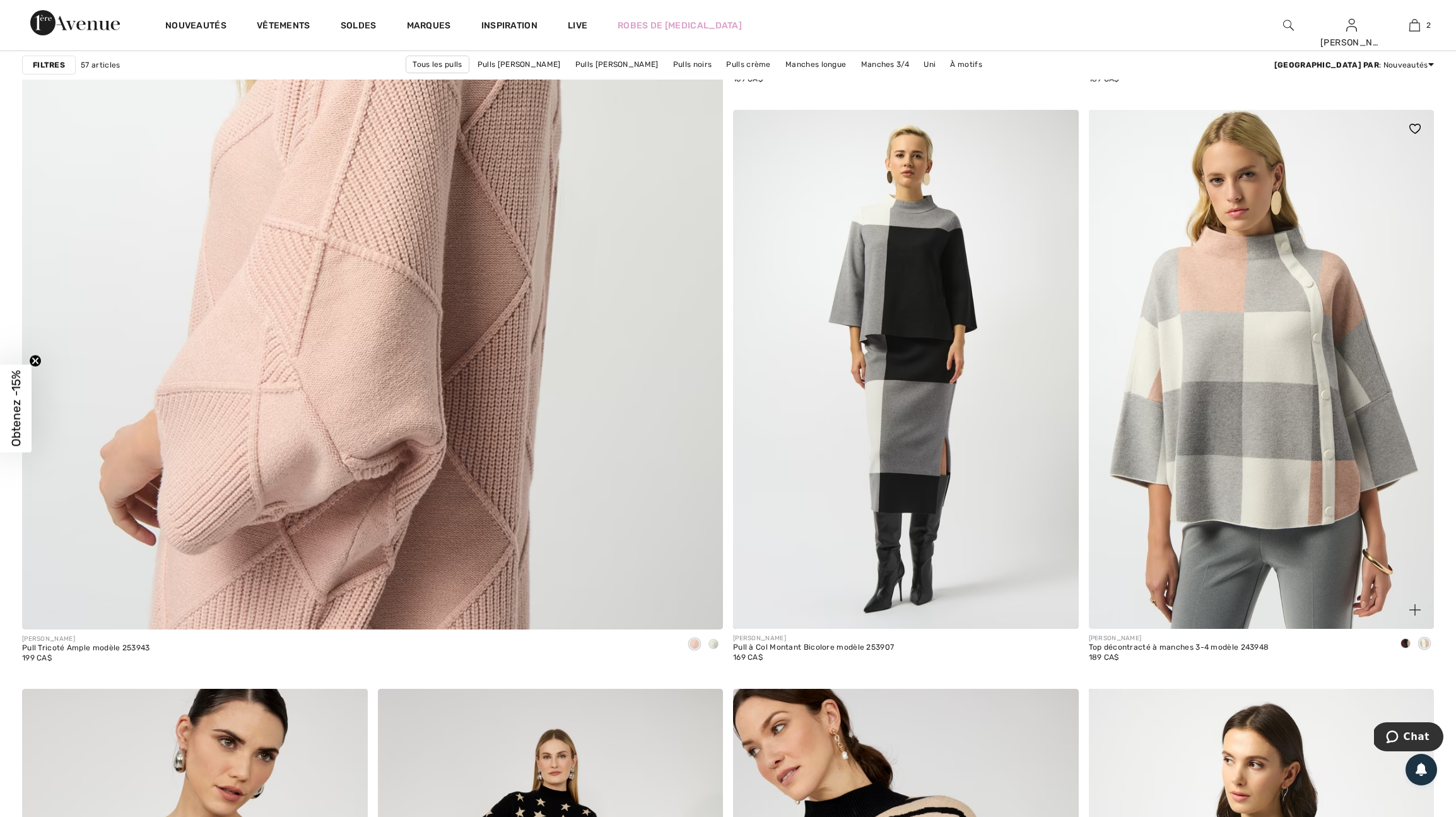
click at [1413, 615] on img at bounding box center [1414, 609] width 11 height 11
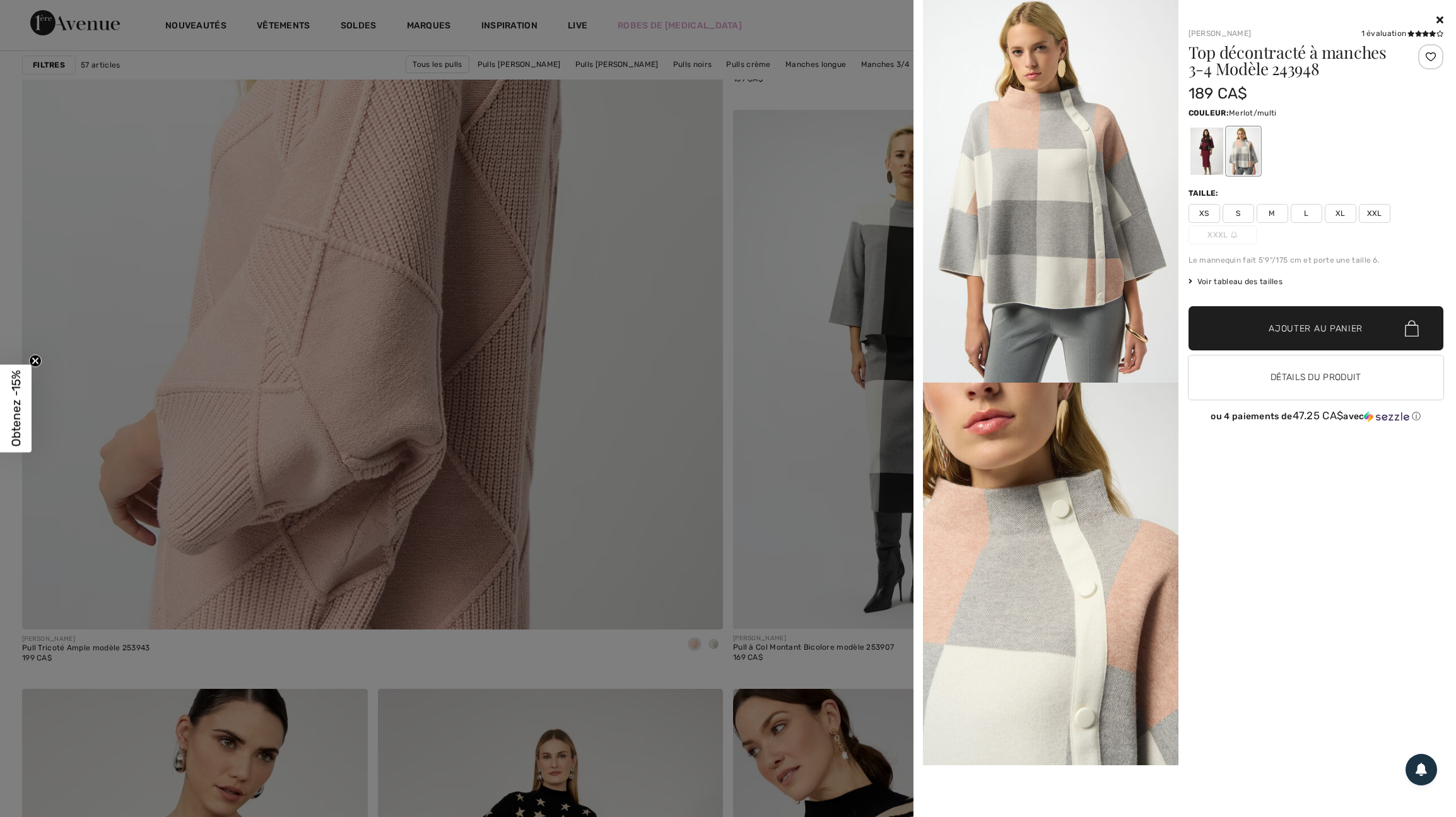
click at [1211, 158] on div at bounding box center [1207, 151] width 33 height 47
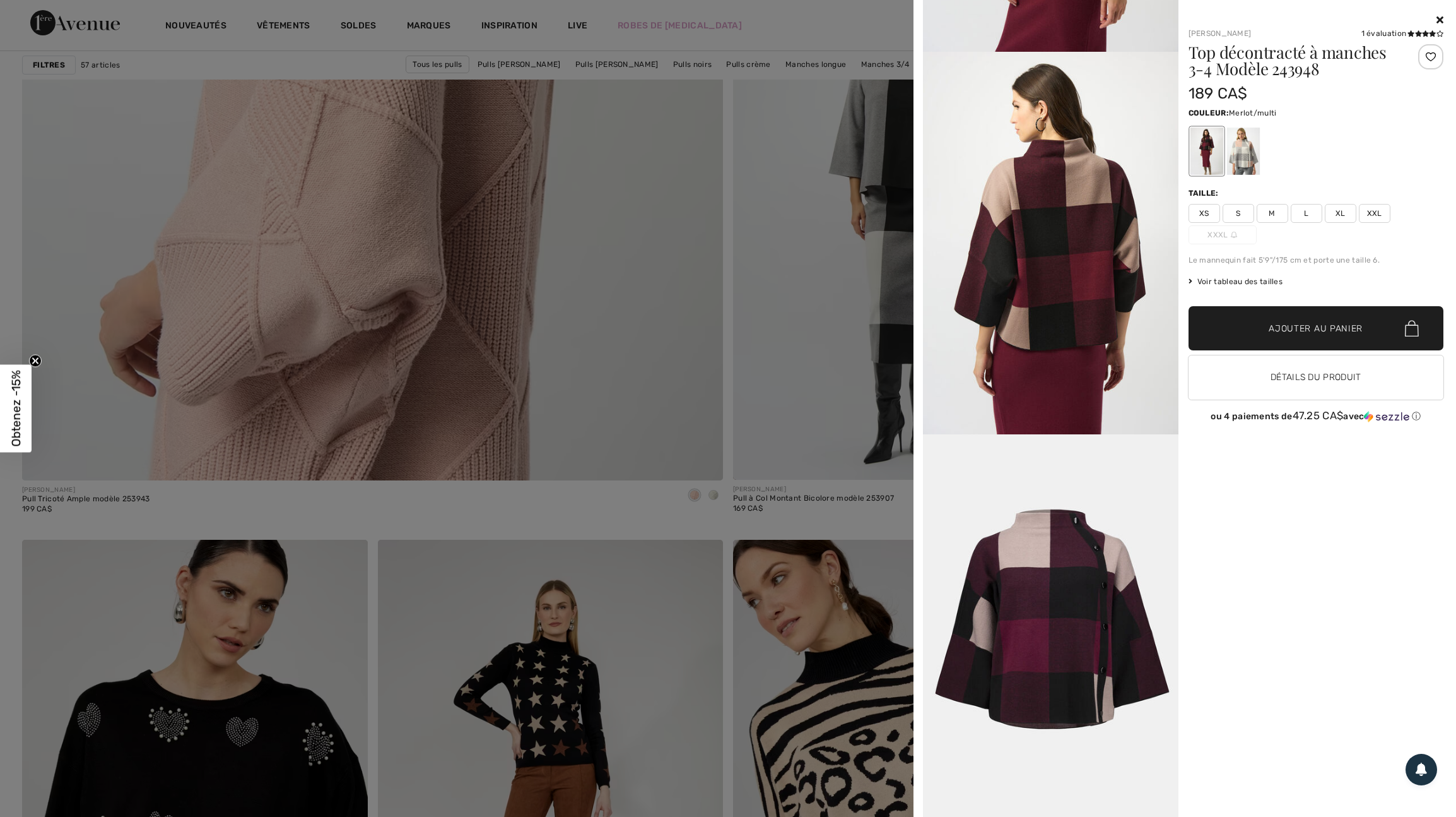
scroll to position [1488, 0]
click at [616, 278] on div at bounding box center [728, 408] width 1456 height 817
